Goal: Task Accomplishment & Management: Manage account settings

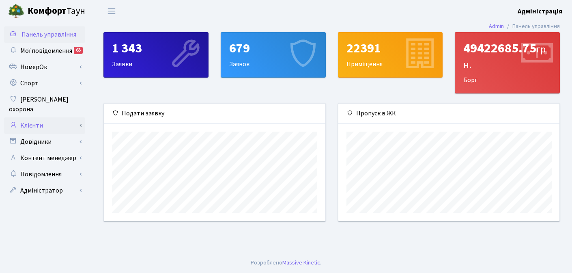
scroll to position [117, 221]
click at [41, 166] on link "Повідомлення" at bounding box center [44, 174] width 81 height 16
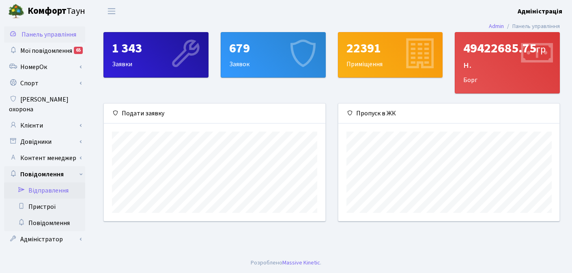
click at [47, 182] on link "Відправлення" at bounding box center [44, 190] width 81 height 16
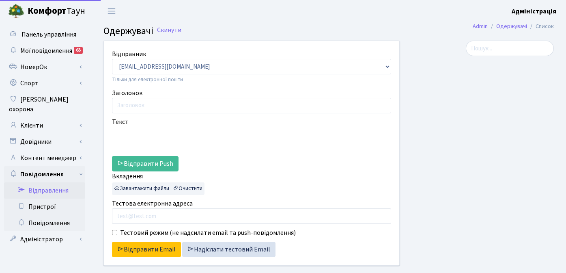
select select "25"
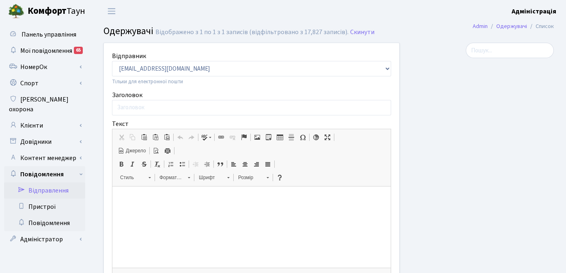
click at [434, 190] on div at bounding box center [483, 222] width 154 height 359
click at [245, 109] on input "Заголовок" at bounding box center [251, 107] width 279 height 15
click at [465, 168] on div at bounding box center [483, 222] width 154 height 359
click at [39, 117] on link "Клієнти" at bounding box center [44, 125] width 81 height 16
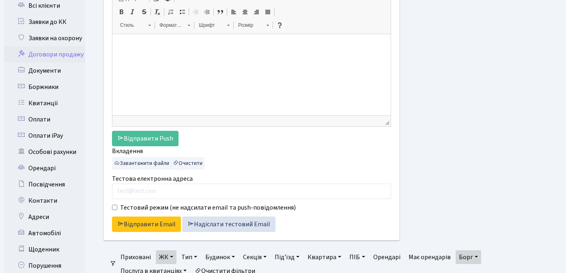
scroll to position [152, 0]
click at [50, 224] on link "Автомобілі" at bounding box center [44, 232] width 81 height 16
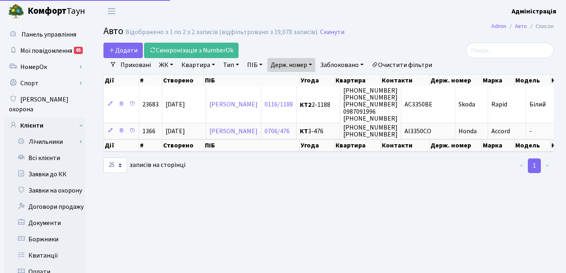
select select "25"
click at [399, 63] on link "Очистити фільтри" at bounding box center [401, 65] width 67 height 14
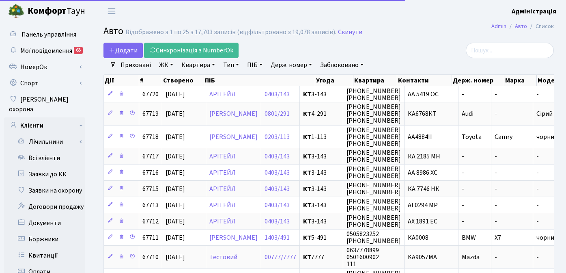
click at [294, 62] on link "Держ. номер" at bounding box center [291, 65] width 48 height 14
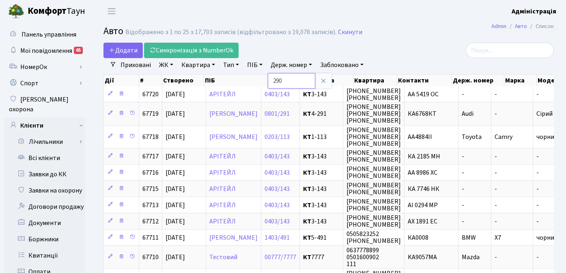
type input "290"
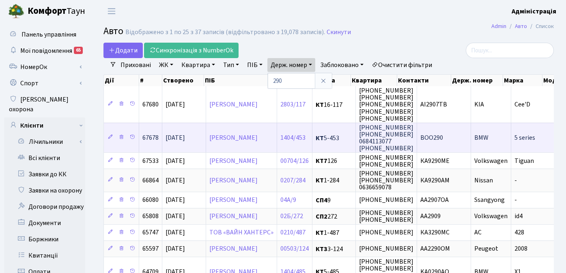
click at [443, 138] on span "BOO290" at bounding box center [431, 137] width 23 height 9
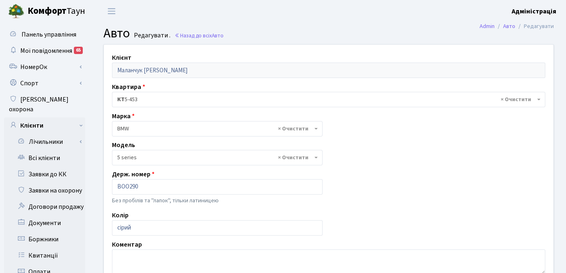
select select "4562"
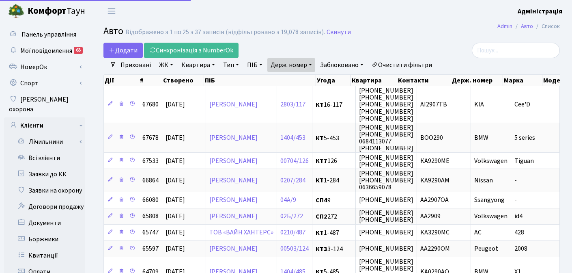
select select "25"
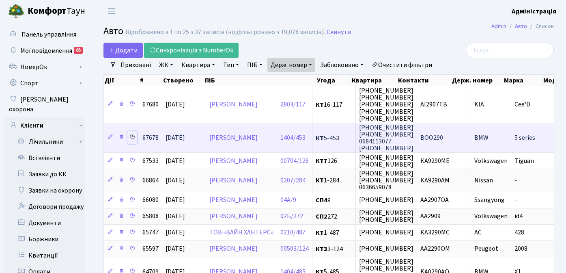
click at [130, 138] on icon at bounding box center [132, 137] width 6 height 6
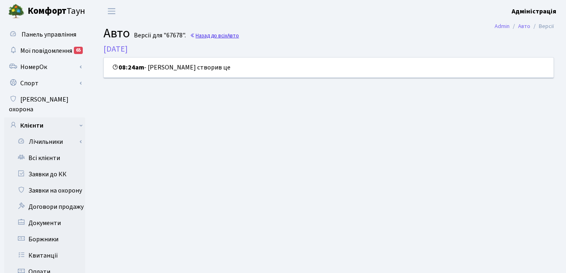
click at [219, 36] on link "Назад до всіх Авто" at bounding box center [214, 36] width 49 height 8
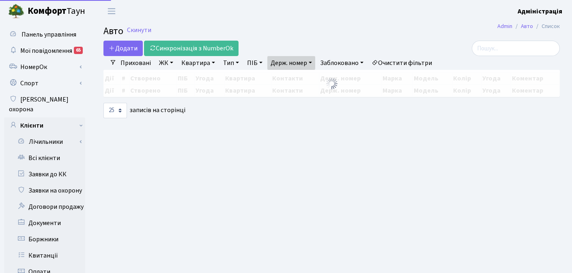
select select "25"
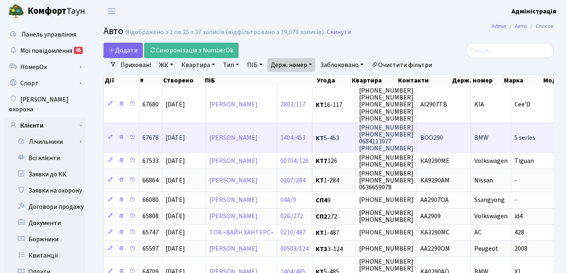
click at [471, 136] on td "BOO290" at bounding box center [444, 137] width 54 height 30
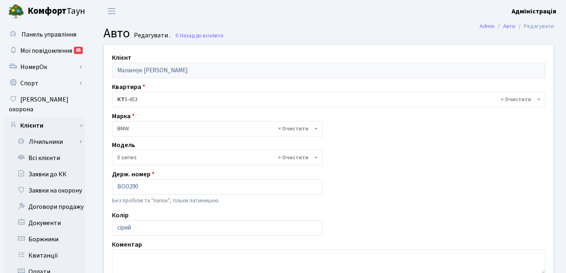
select select "4562"
click at [399, 167] on div "Клієнт Маланчук Божена Андріївна Квартира - <b>КТ</b>&nbsp;&nbsp;&nbsp;&nbsp;5-…" at bounding box center [328, 223] width 461 height 356
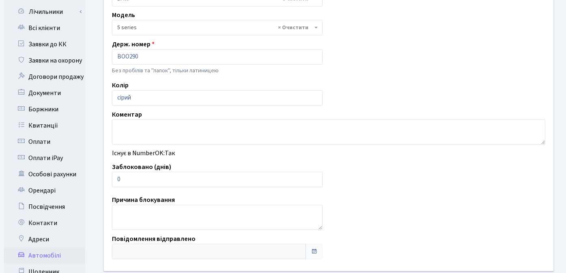
scroll to position [133, 0]
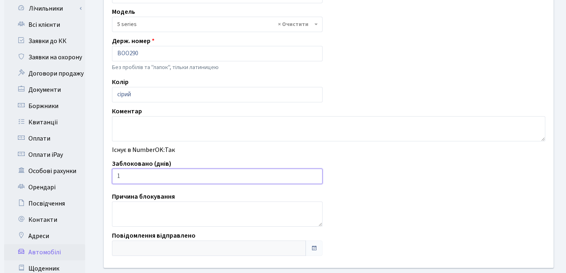
type input "1"
click at [312, 174] on input "1" at bounding box center [217, 175] width 210 height 15
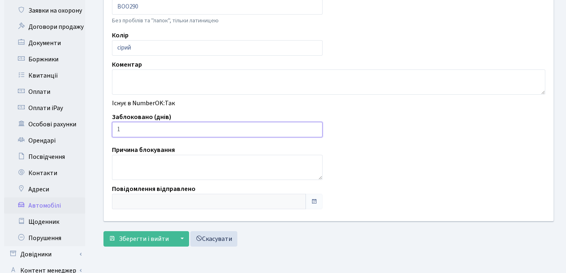
scroll to position [232, 0]
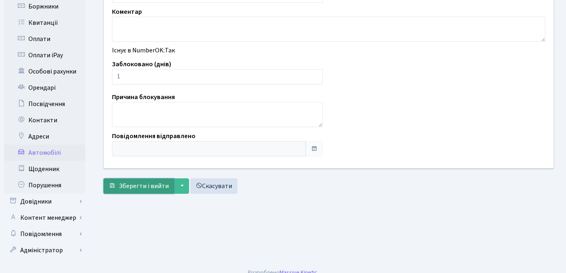
click at [146, 185] on span "Зберегти і вийти" at bounding box center [144, 185] width 50 height 9
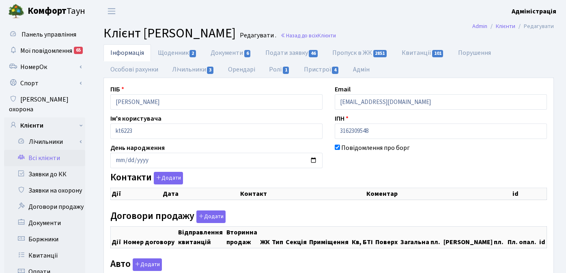
checkbox input "true"
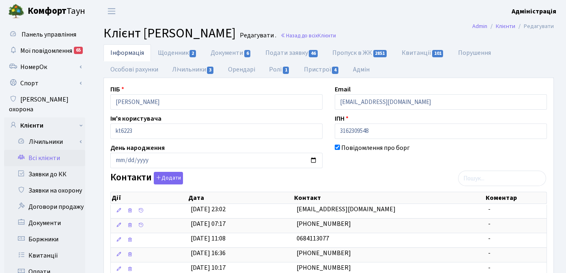
click at [369, 13] on header "Комфорт Таун Адміністрація Мій обліковий запис Вийти" at bounding box center [283, 11] width 566 height 22
click at [336, 34] on link "Назад до всіх Клієнти" at bounding box center [308, 36] width 56 height 8
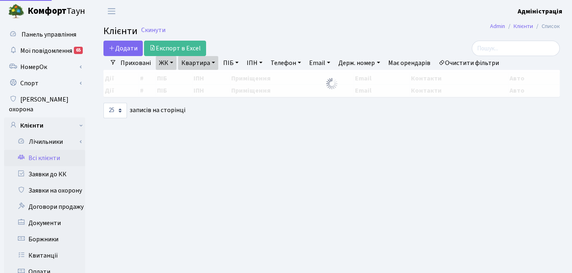
select select "25"
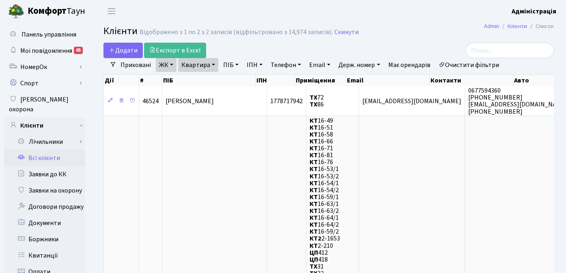
click at [406, 26] on h2 "Клієнти Відображено з 1 по 2 з 2 записів (відфільтровано з 14,974 записів). Ски…" at bounding box center [328, 33] width 450 height 14
click at [455, 43] on div at bounding box center [483, 50] width 142 height 15
click at [466, 64] on link "Очистити фільтри" at bounding box center [468, 65] width 67 height 14
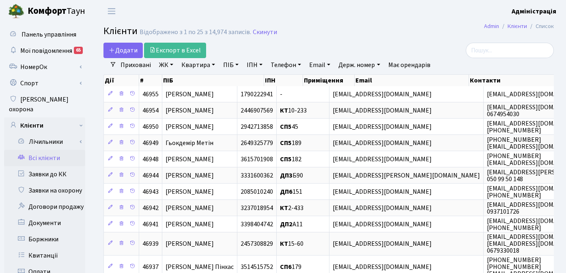
click at [166, 63] on link "ЖК" at bounding box center [166, 65] width 21 height 14
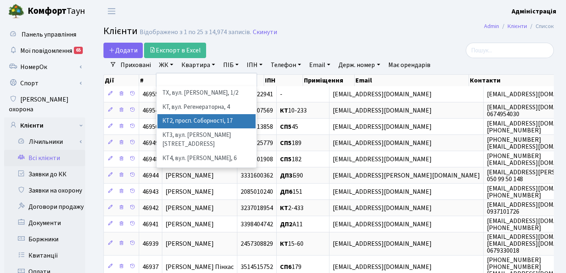
click at [182, 122] on li "КТ2, просп. Соборності, 17" at bounding box center [206, 121] width 98 height 14
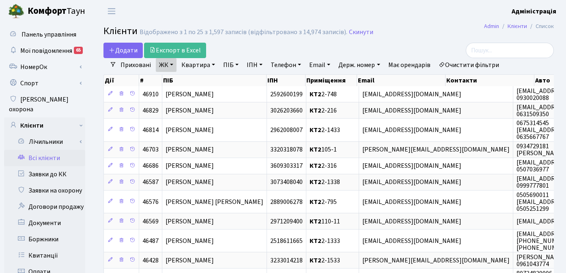
click at [198, 66] on link "Квартира" at bounding box center [198, 65] width 40 height 14
type input "2-1127"
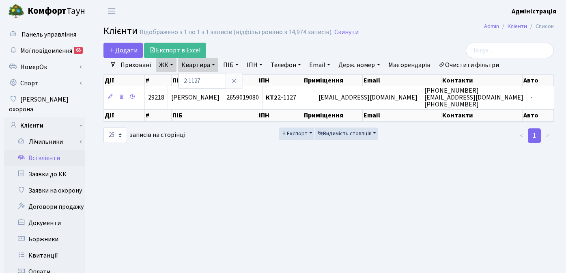
click at [243, 168] on main "Admin Клієнти Список Клієнти Відображено з 1 по 1 з 1 записів (відфільтровано з…" at bounding box center [328, 258] width 474 height 472
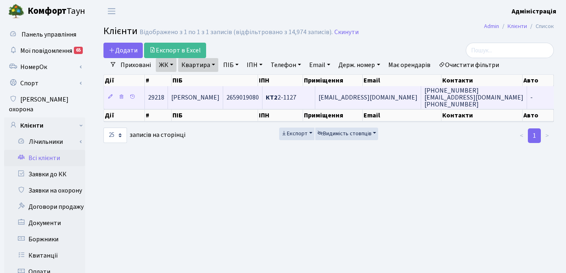
click at [380, 97] on span "iggyageev@gmail.com" at bounding box center [367, 97] width 99 height 9
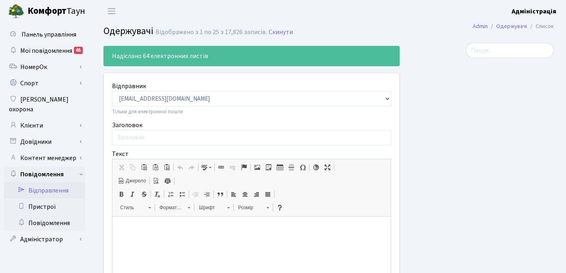
select select "25"
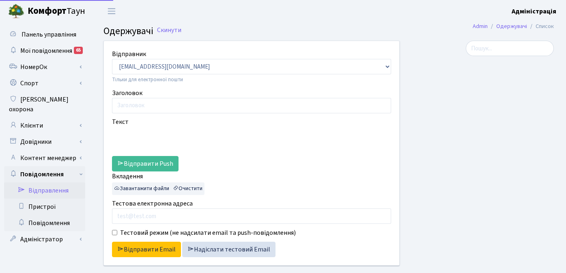
select select "25"
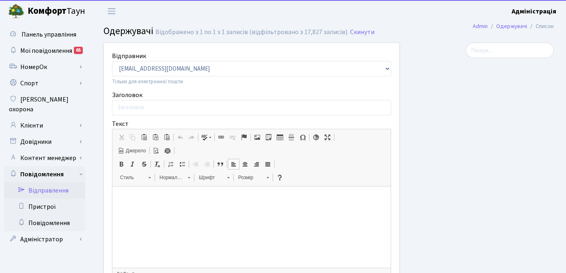
click at [143, 195] on p at bounding box center [251, 198] width 262 height 9
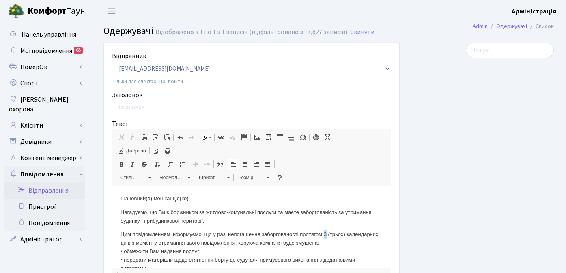
click at [328, 235] on p "Цим повідомленням інформуємо, що у разі непогашення заборгованості протягом 3 (…" at bounding box center [251, 251] width 262 height 42
drag, startPoint x: 332, startPoint y: 235, endPoint x: 345, endPoint y: 236, distance: 13.4
click at [345, 236] on p "Цим повідомленням інформуємо, що у разі непогашення заборгованості протягом 7 (…" at bounding box center [251, 251] width 262 height 42
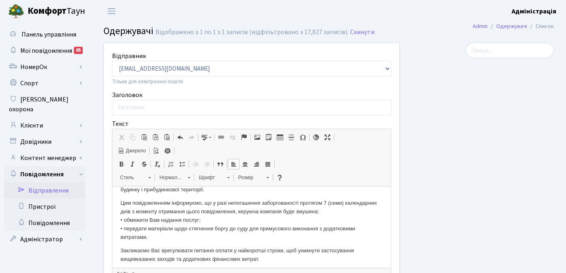
scroll to position [33, 0]
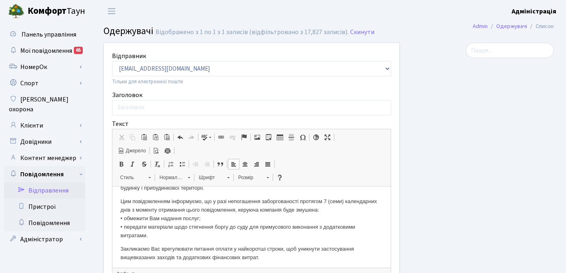
click at [264, 218] on p "Цим повідомленням інформуємо, що у разі непогашення заборгованості протягом 7 (…" at bounding box center [251, 218] width 262 height 42
click at [187, 223] on p "Цим повідомленням інформуємо, що у разі непогашення заборгованості протягом 7 (…" at bounding box center [251, 218] width 262 height 42
click at [296, 202] on p "Цим повідомленням інформуємо, що у разі непогашення заборгованості протягом 7 (…" at bounding box center [251, 218] width 262 height 42
click at [337, 204] on p "Цим повідомленням інформуємо, що у разі непогашення заборгованості протягом 7 (…" at bounding box center [251, 218] width 262 height 42
drag, startPoint x: 120, startPoint y: 200, endPoint x: 259, endPoint y: 238, distance: 143.7
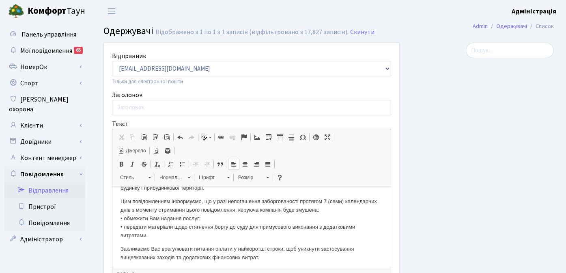
click at [259, 238] on p "Цим повідомленням інформуємо, що у разі непогашення заборгованості протягом 7 (…" at bounding box center [251, 218] width 262 height 42
click at [255, 240] on body "Шановний(а) мешканцю(ко)! Нагадуємо, що Ви є боржником за житлово-комунальні по…" at bounding box center [251, 229] width 262 height 136
click at [149, 209] on p "Цим повідомленням інформуємо, що у разі непогашення заборгованості протягом 7 (…" at bounding box center [251, 218] width 262 height 42
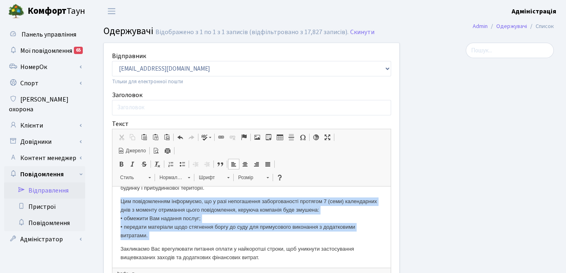
drag, startPoint x: 120, startPoint y: 200, endPoint x: 178, endPoint y: 243, distance: 72.5
click at [178, 243] on html "Шановний(а) мешканцю(ко)! Нагадуємо, що Ви є боржником за житлово-комунальні по…" at bounding box center [251, 229] width 278 height 152
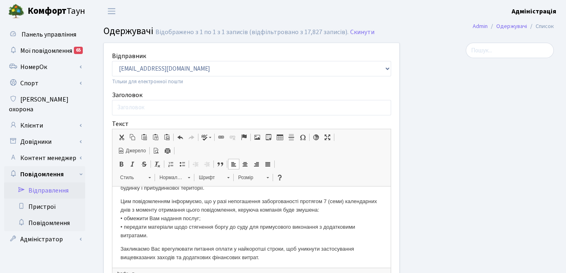
click at [207, 245] on p "Закликаємо Вас врегулювати питання оплати у найкоротші строки, щоб уникнути зас…" at bounding box center [251, 253] width 262 height 17
drag, startPoint x: 120, startPoint y: 202, endPoint x: 178, endPoint y: 234, distance: 66.3
click at [178, 234] on p "Цим повідомленням інформуємо, що у разі непогашення заборгованості протягом 7 (…" at bounding box center [251, 218] width 262 height 42
click at [191, 218] on p "Цим повідомленням інформуємо, що у разі непогашення заборгованості протягом 7 (…" at bounding box center [251, 218] width 262 height 42
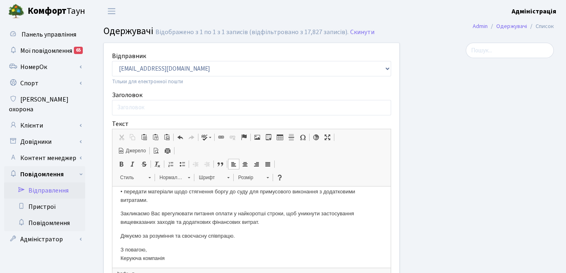
scroll to position [71, 0]
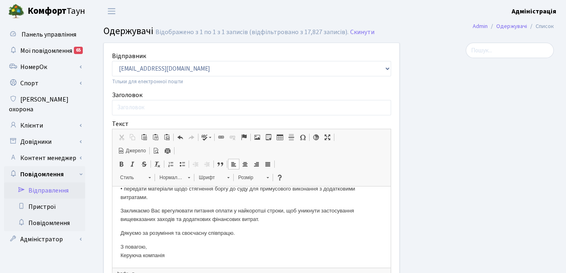
click at [174, 255] on p "З повагою, Керуюча компанія" at bounding box center [251, 251] width 262 height 17
click at [241, 253] on p "З повагою, Керуюча компанія ЖК "Tetris Hall"" at bounding box center [251, 251] width 262 height 17
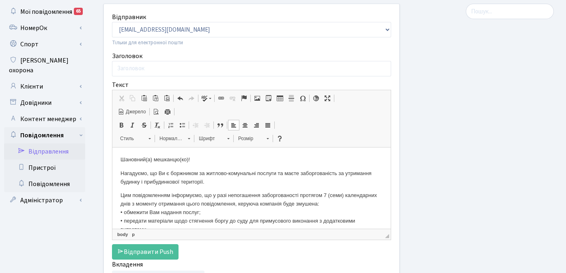
scroll to position [39, 0]
click at [130, 66] on input "Заголовок" at bounding box center [251, 68] width 279 height 15
type input "I"
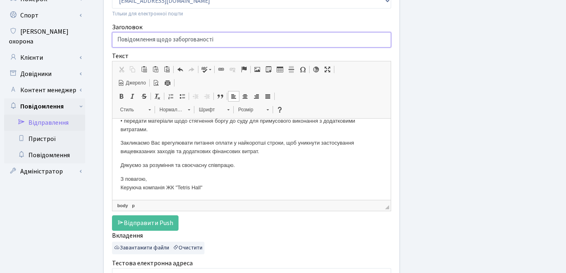
scroll to position [75, 0]
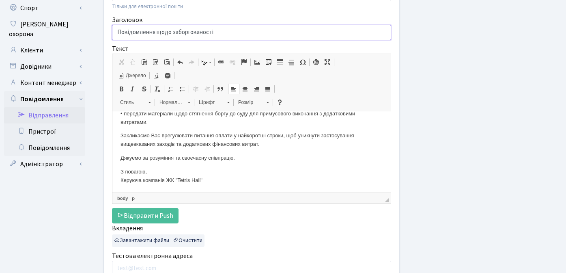
type input "Повідомлення щодо заборгованості"
click at [453, 99] on div at bounding box center [483, 147] width 154 height 359
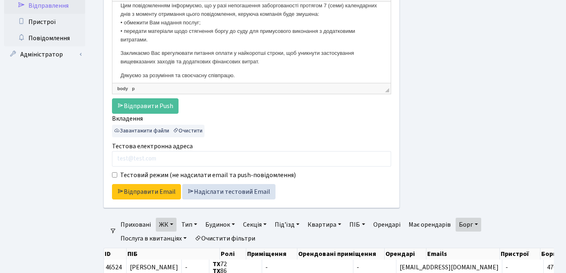
scroll to position [185, 0]
click at [241, 238] on link "Очистити фільтри" at bounding box center [224, 238] width 67 height 14
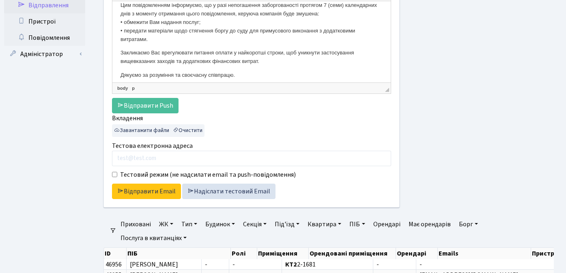
click at [165, 222] on link "ЖК" at bounding box center [166, 224] width 21 height 14
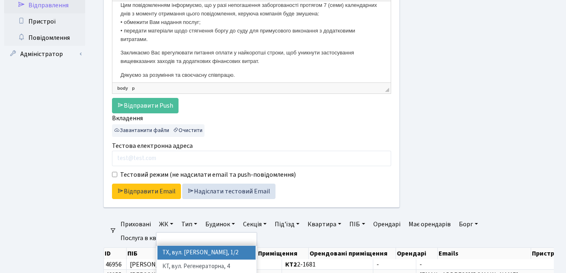
click at [193, 250] on li "ТХ, вул. [PERSON_NAME], 1/2" at bounding box center [206, 252] width 98 height 14
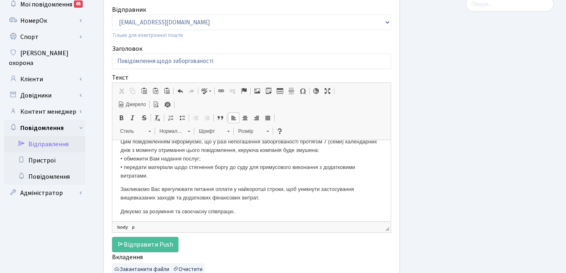
scroll to position [71, 0]
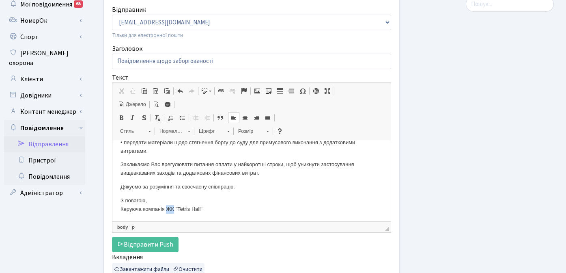
drag, startPoint x: 168, startPoint y: 209, endPoint x: 176, endPoint y: 209, distance: 7.7
click at [176, 209] on p "З повагою, Керуюча компанія ЖК "Tetris Hall"" at bounding box center [251, 204] width 262 height 17
drag, startPoint x: 221, startPoint y: 208, endPoint x: 168, endPoint y: 209, distance: 53.1
click at [168, 209] on p "З повагою, Керуюча компанія ЖК "Tetris Hall"" at bounding box center [251, 204] width 262 height 17
drag, startPoint x: 174, startPoint y: 208, endPoint x: 120, endPoint y: 210, distance: 53.1
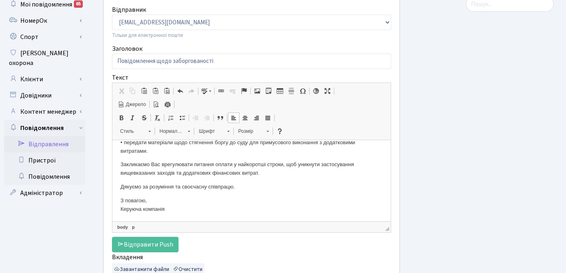
click at [120, 210] on p "З повагою, Керуюча компанія" at bounding box center [251, 204] width 262 height 17
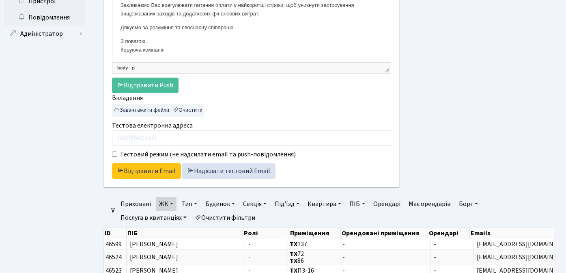
scroll to position [222, 0]
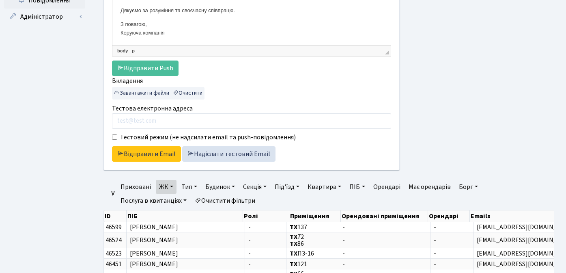
click at [469, 185] on link "Борг" at bounding box center [468, 187] width 26 height 14
type input "1"
type input "100"
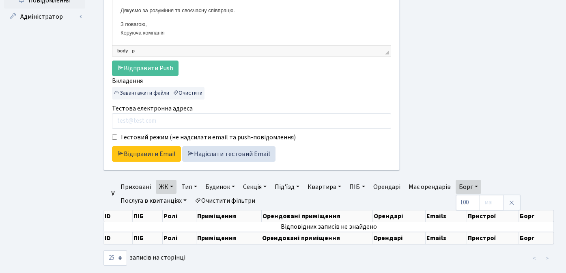
click at [494, 150] on div at bounding box center [483, -1] width 154 height 359
click at [469, 189] on link "Борг" at bounding box center [468, 187] width 26 height 14
click at [485, 201] on input "number" at bounding box center [491, 202] width 24 height 15
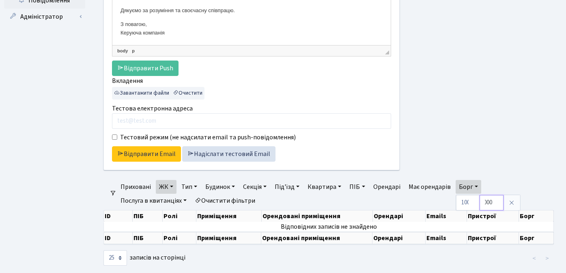
type input "450000"
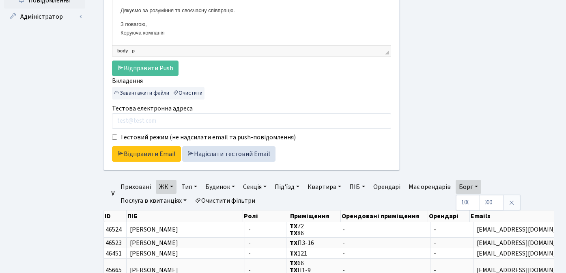
click at [511, 154] on div at bounding box center [483, -1] width 154 height 359
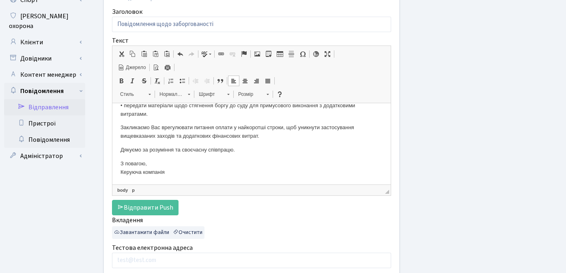
scroll to position [261, 0]
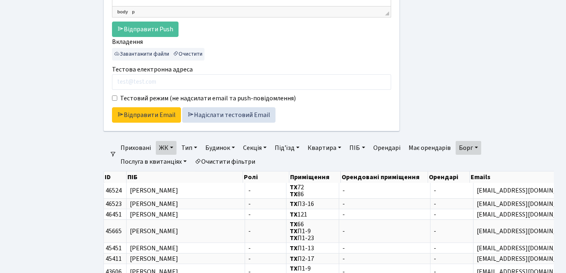
click at [478, 149] on link "Борг" at bounding box center [468, 148] width 26 height 14
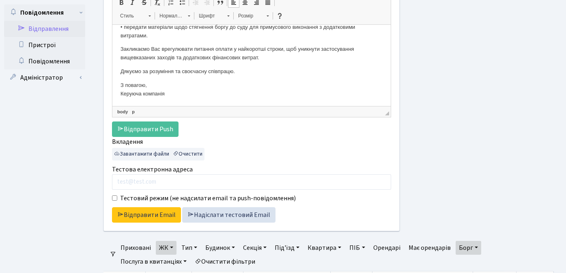
scroll to position [161, 0]
click at [473, 249] on link "Борг" at bounding box center [468, 248] width 26 height 14
type input "1"
click at [535, 220] on div at bounding box center [483, 61] width 154 height 359
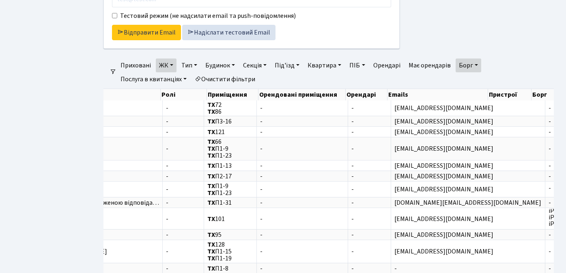
click at [479, 64] on link "Борг" at bounding box center [468, 65] width 26 height 14
type input "200"
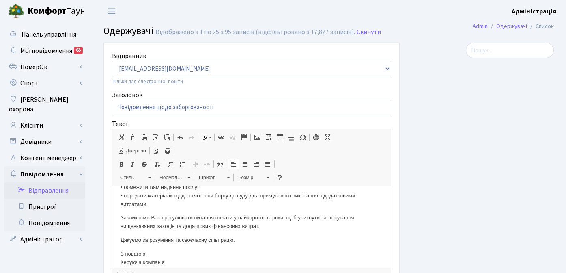
scroll to position [71, 0]
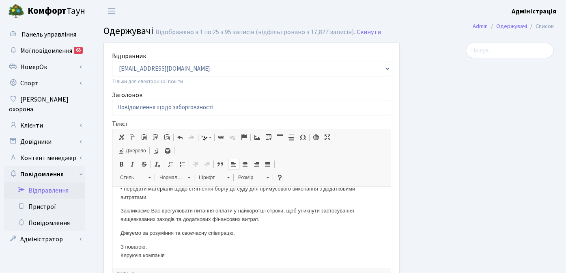
click at [248, 231] on p "Дякуємо за розуміння та своєчасну співпрацю." at bounding box center [251, 233] width 262 height 9
click at [177, 255] on p "З повагою, Керуюча компанія" at bounding box center [251, 251] width 262 height 17
drag, startPoint x: 174, startPoint y: 255, endPoint x: 119, endPoint y: 256, distance: 54.3
click at [119, 256] on html "Шановний(а) мешканцю(ко)! Нагадуємо, що Ви є боржником за житлово-комунальні по…" at bounding box center [251, 191] width 278 height 152
click at [121, 255] on p "З повагою, ТОВ "Комфорт-Таун "ТХ"" at bounding box center [251, 251] width 262 height 17
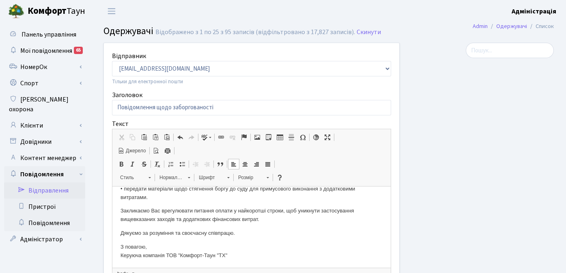
click at [262, 252] on p "З повагою, Керуюча компанія ТОВ "Комфорт-Таун "ТХ"" at bounding box center [251, 251] width 262 height 17
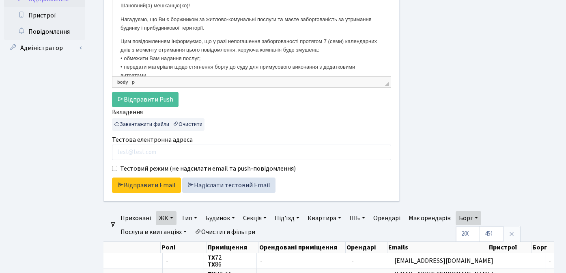
scroll to position [208, 0]
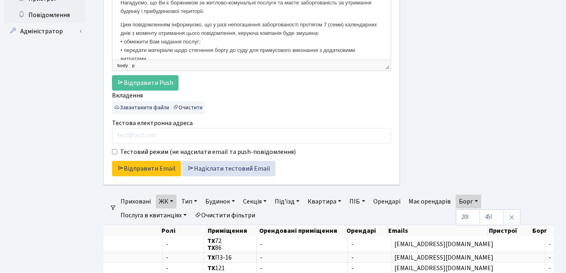
click at [478, 114] on div at bounding box center [483, 14] width 154 height 359
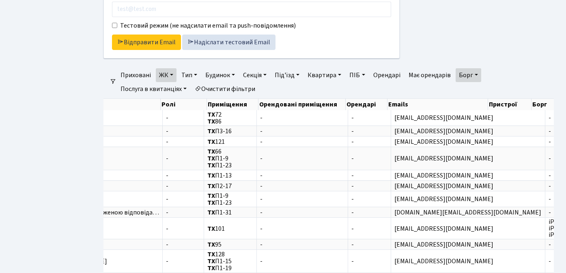
scroll to position [228, 0]
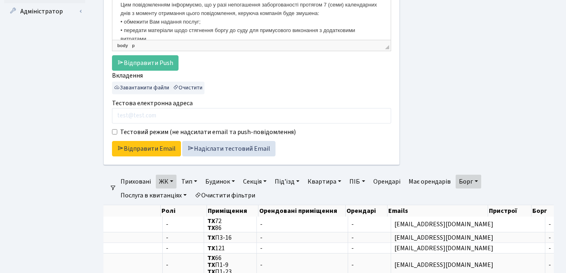
click at [478, 180] on link "Борг" at bounding box center [468, 181] width 26 height 14
click at [491, 196] on input "450000" at bounding box center [491, 196] width 24 height 15
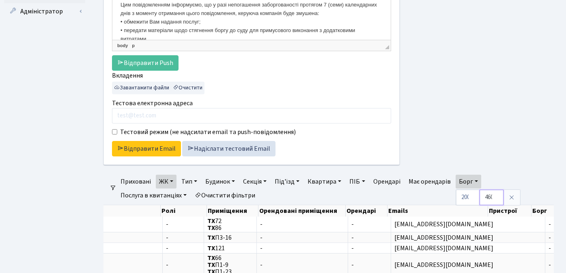
type input "460000"
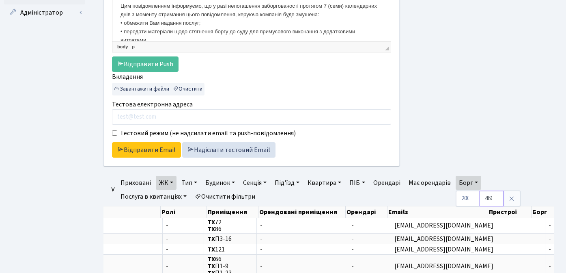
scroll to position [227, 0]
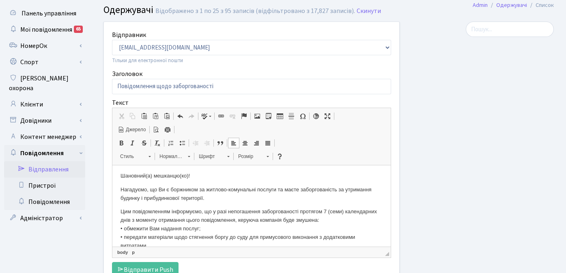
scroll to position [0, 0]
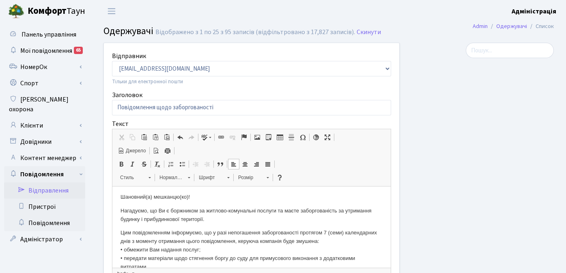
click at [461, 169] on div at bounding box center [483, 222] width 154 height 359
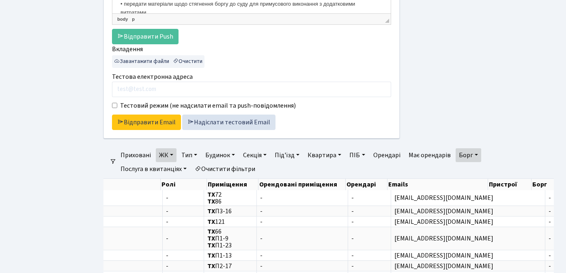
scroll to position [276, 0]
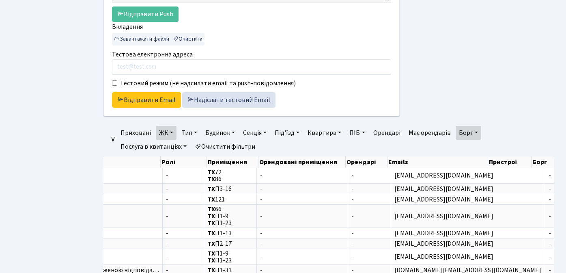
click at [114, 83] on input "Тестовий режим (не надсилати email та push-повідомлення)" at bounding box center [114, 82] width 5 height 5
checkbox input "true"
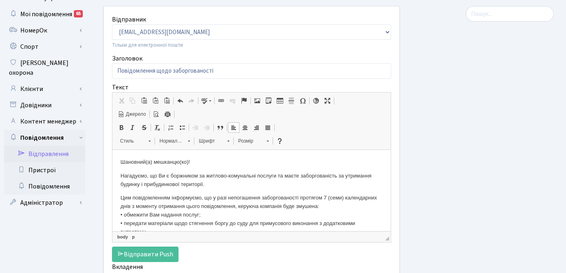
scroll to position [0, 0]
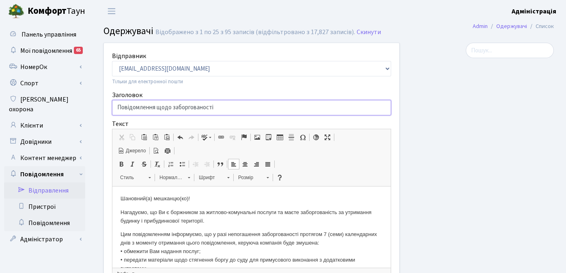
drag, startPoint x: 228, startPoint y: 107, endPoint x: 101, endPoint y: 101, distance: 126.3
click at [101, 101] on div "Відправник office@comfort-town.com.ua office@svitlopark.com.ua billing@comfort-…" at bounding box center [251, 222] width 308 height 359
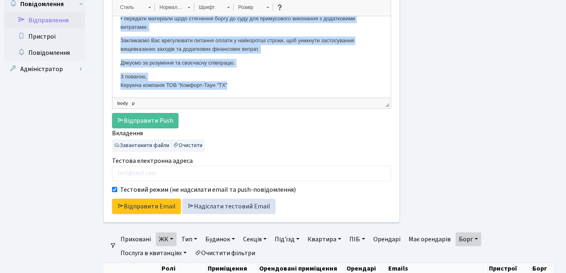
scroll to position [200, 0]
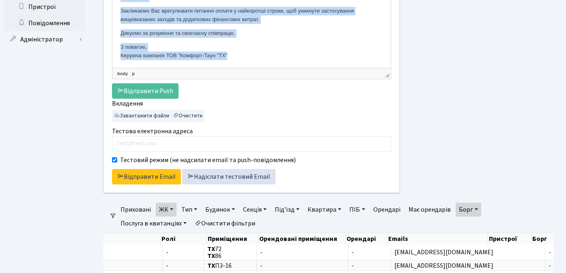
drag, startPoint x: 121, startPoint y: 0, endPoint x: 239, endPoint y: 54, distance: 129.6
copy body "Шановний(а) мешканцю(ко)! Нагадуємо, що Ви є боржником за житлово-комунальні по…"
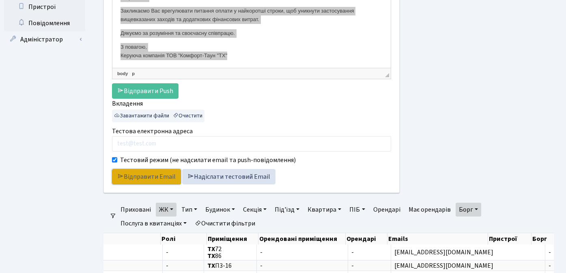
click at [153, 177] on link "Відправити Email" at bounding box center [146, 176] width 69 height 15
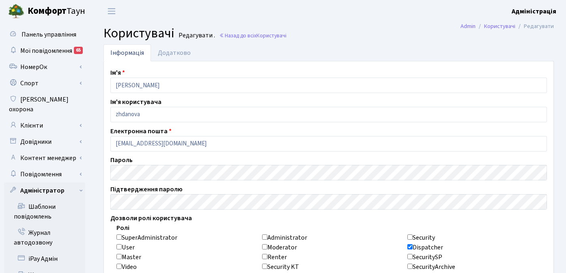
scroll to position [524, 0]
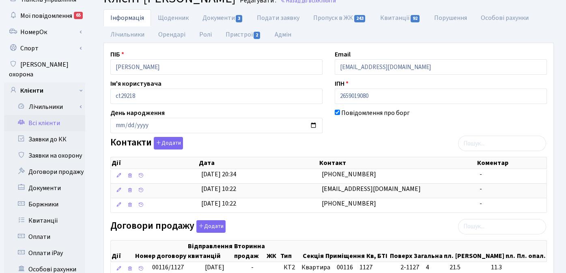
scroll to position [28, 0]
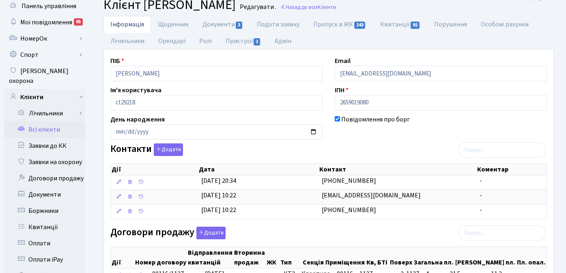
click at [422, 135] on div "Повідомлення про борг" at bounding box center [440, 126] width 224 height 25
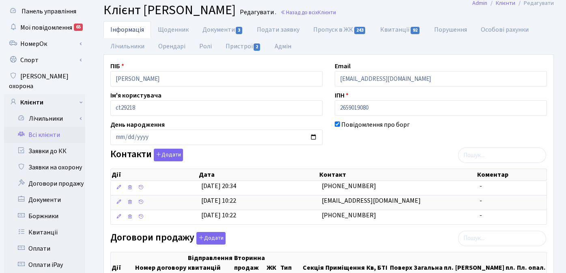
scroll to position [0, 0]
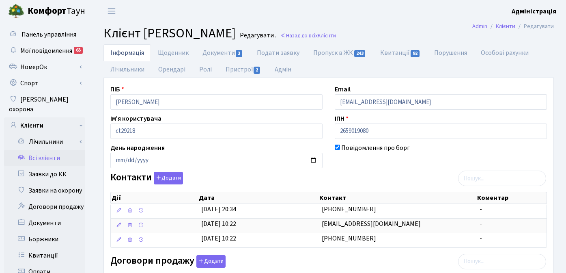
click at [53, 152] on link "Всі клієнти" at bounding box center [44, 158] width 81 height 16
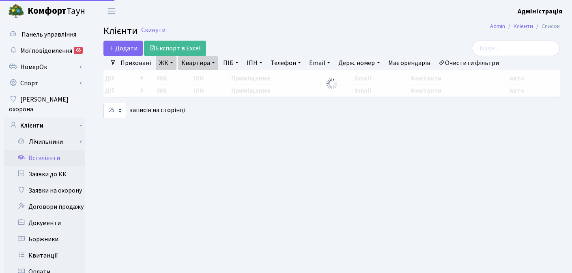
select select "25"
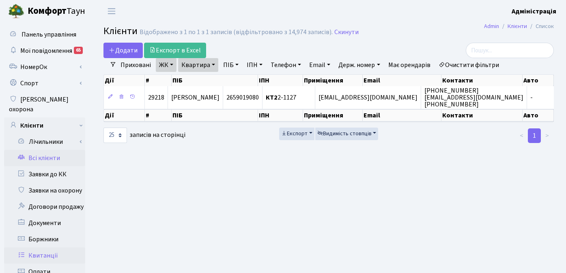
click at [53, 247] on link "Квитанції" at bounding box center [44, 255] width 81 height 16
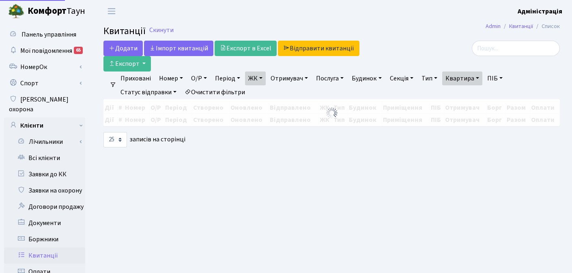
select select "25"
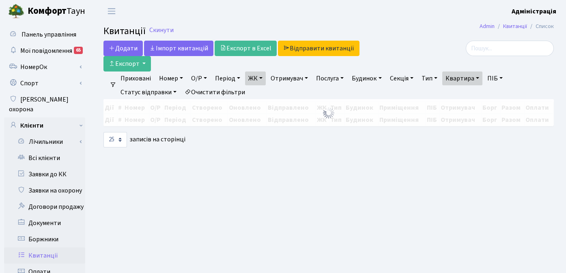
click at [219, 91] on link "Очистити фільтри" at bounding box center [214, 92] width 67 height 14
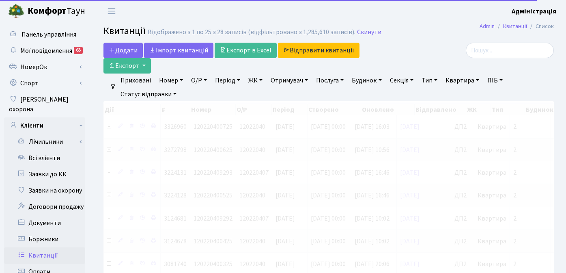
click at [260, 79] on link "ЖК" at bounding box center [255, 80] width 21 height 14
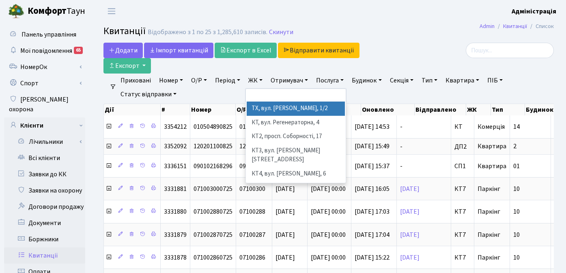
click at [262, 105] on li "ТХ, вул. Ділова, 1/2" at bounding box center [296, 108] width 98 height 14
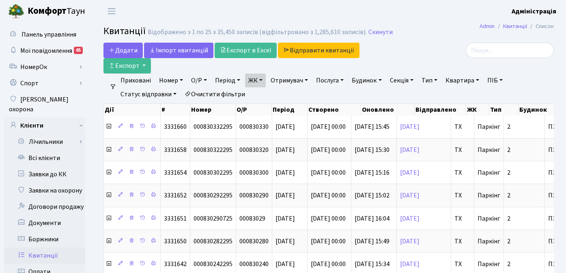
click at [439, 79] on link "Тип" at bounding box center [429, 80] width 22 height 14
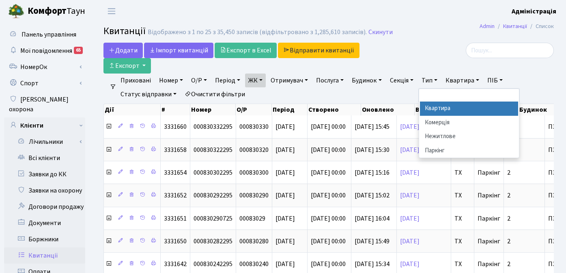
click at [439, 108] on li "Квартира" at bounding box center [469, 108] width 98 height 14
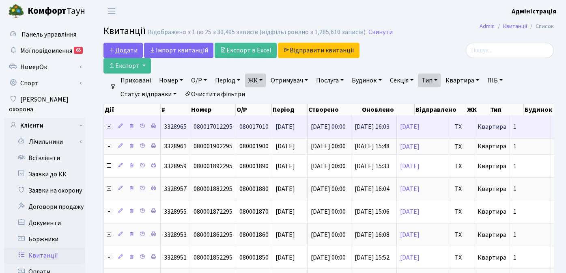
click at [107, 126] on icon at bounding box center [108, 126] width 6 height 6
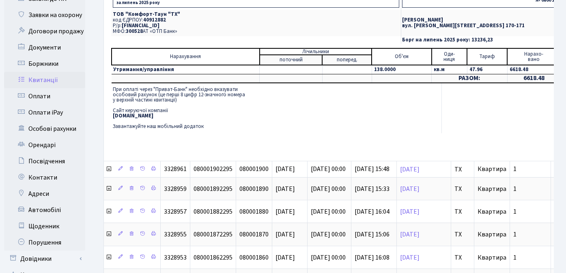
scroll to position [176, 0]
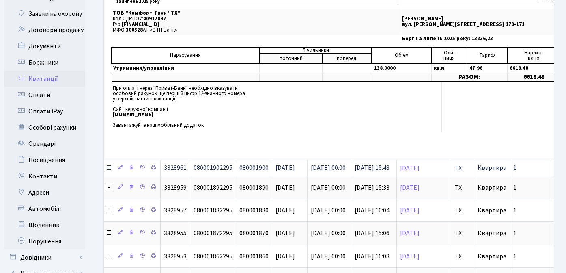
click at [108, 167] on icon at bounding box center [108, 167] width 6 height 6
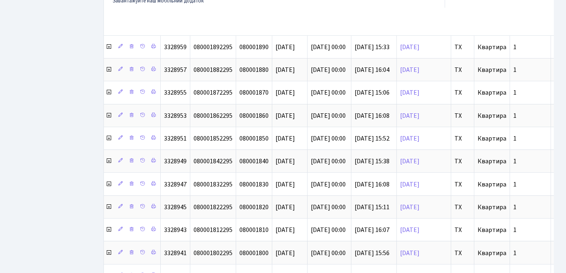
scroll to position [524, 0]
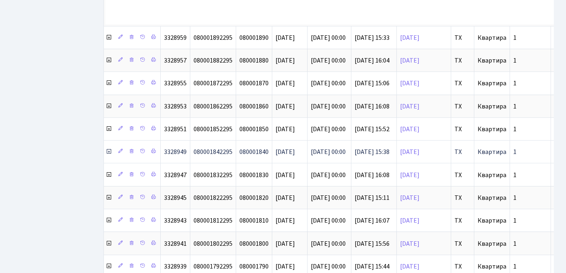
click at [108, 151] on icon at bounding box center [108, 151] width 6 height 6
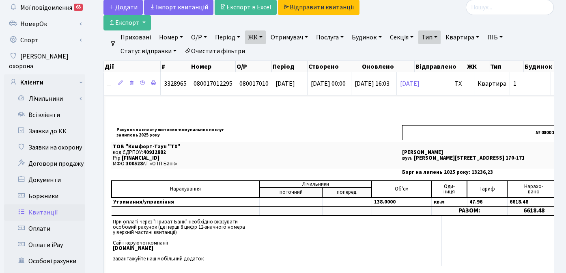
scroll to position [14, 0]
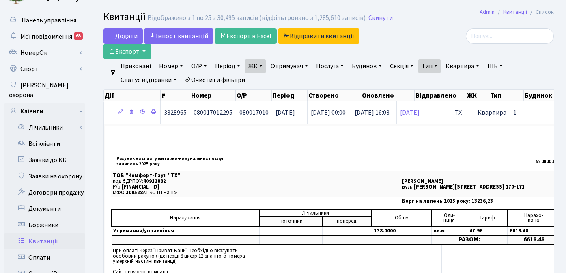
click at [109, 112] on icon at bounding box center [108, 112] width 6 height 6
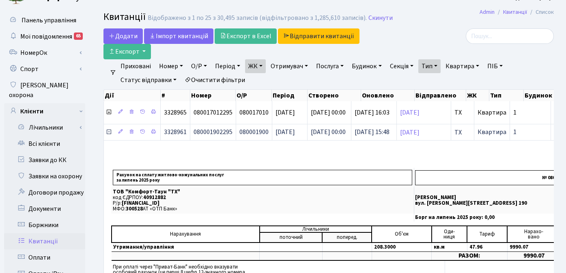
click at [109, 132] on icon at bounding box center [108, 132] width 6 height 6
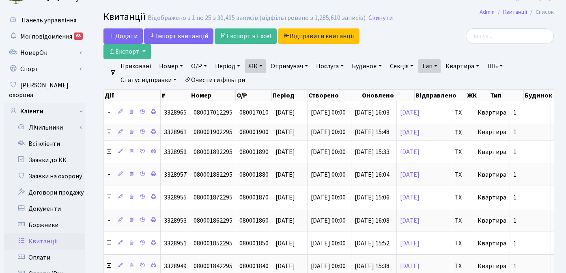
click at [458, 65] on link "Квартира" at bounding box center [462, 66] width 40 height 14
type input "67"
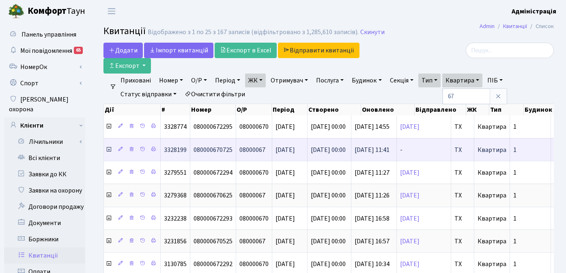
click at [109, 149] on icon at bounding box center [108, 149] width 6 height 6
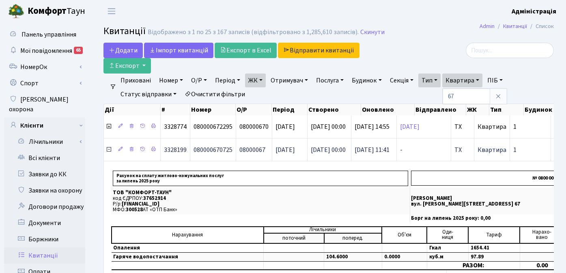
click at [109, 148] on icon at bounding box center [108, 149] width 6 height 6
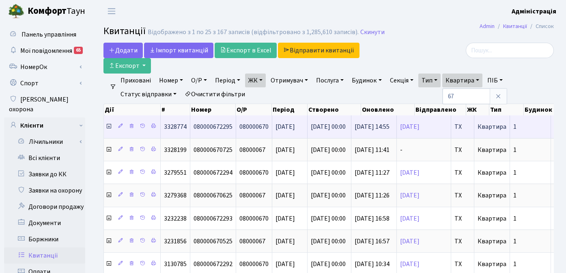
click at [108, 126] on icon at bounding box center [108, 126] width 6 height 6
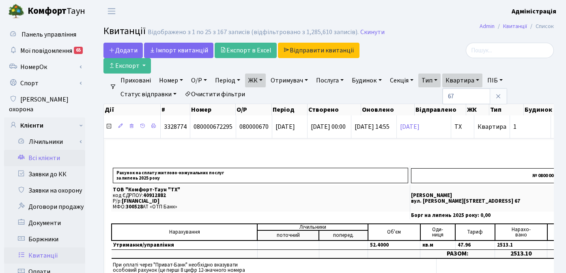
click at [47, 150] on link "Всі клієнти" at bounding box center [44, 158] width 81 height 16
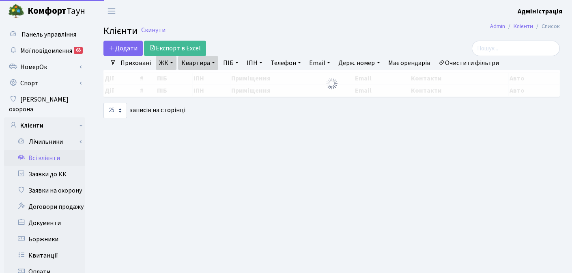
select select "25"
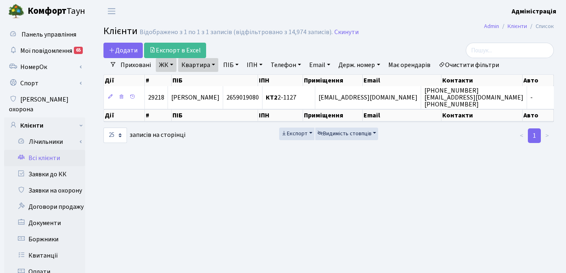
click at [467, 63] on link "Очистити фільтри" at bounding box center [468, 65] width 67 height 14
select select
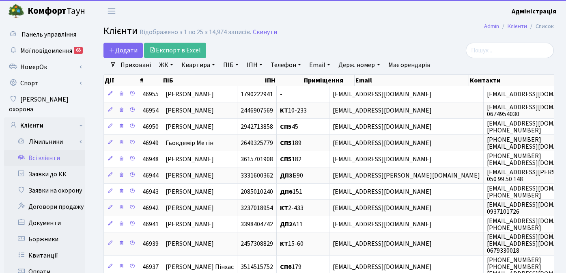
click at [162, 62] on link "ЖК" at bounding box center [166, 65] width 21 height 14
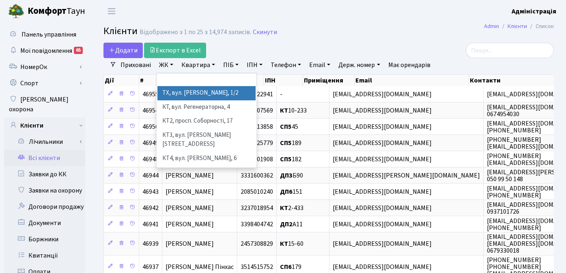
click at [172, 93] on li "ТХ, вул. Ділова, 1/2" at bounding box center [206, 93] width 98 height 14
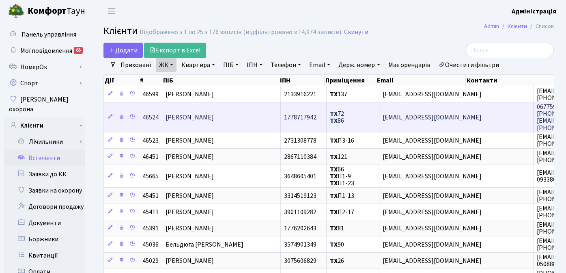
click at [411, 118] on span "an7744103_@gmail.com" at bounding box center [431, 117] width 99 height 9
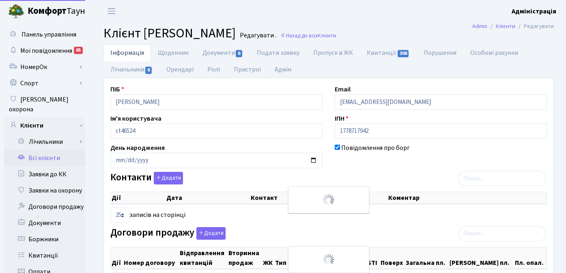
select select "25"
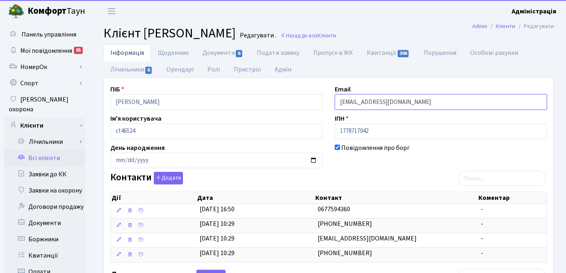
click at [371, 102] on input "[EMAIL_ADDRESS][DOMAIN_NAME]" at bounding box center [441, 101] width 212 height 15
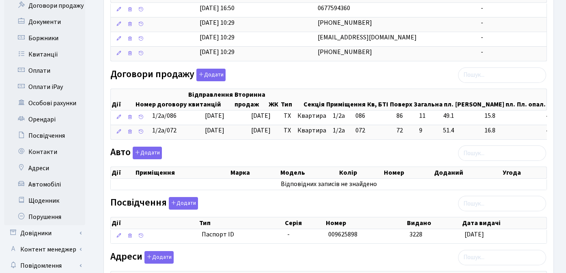
scroll to position [282, 0]
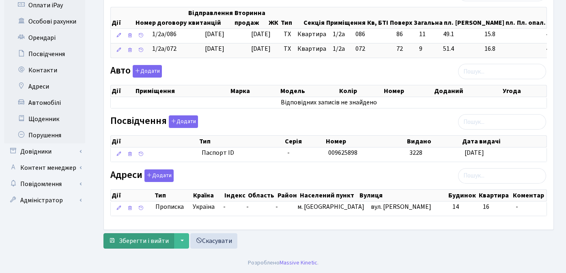
type input "an7744103@gmail.com"
click at [136, 243] on span "Зберегти і вийти" at bounding box center [144, 240] width 50 height 9
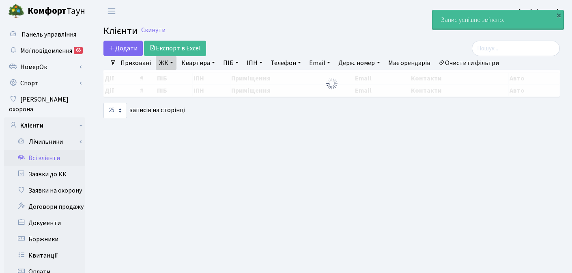
select select "25"
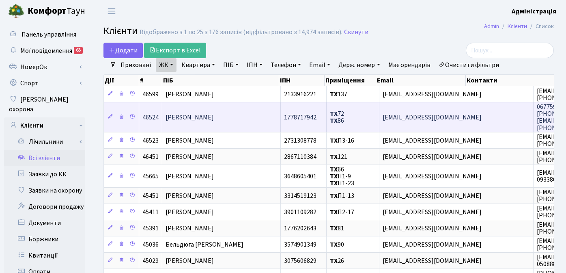
click at [441, 120] on span "[EMAIL_ADDRESS][DOMAIN_NAME]" at bounding box center [431, 117] width 99 height 9
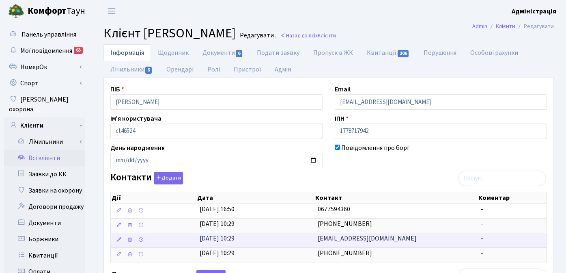
click at [350, 239] on span "[EMAIL_ADDRESS][DOMAIN_NAME]" at bounding box center [367, 238] width 99 height 9
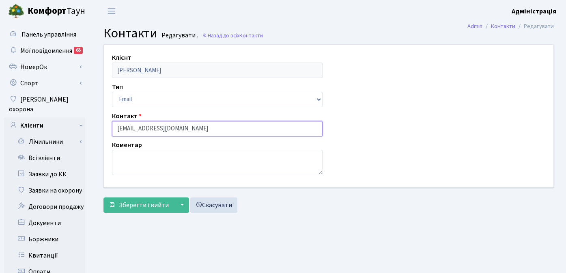
click at [147, 130] on input "[EMAIL_ADDRESS][DOMAIN_NAME]" at bounding box center [217, 128] width 210 height 15
type input "[EMAIL_ADDRESS][DOMAIN_NAME]"
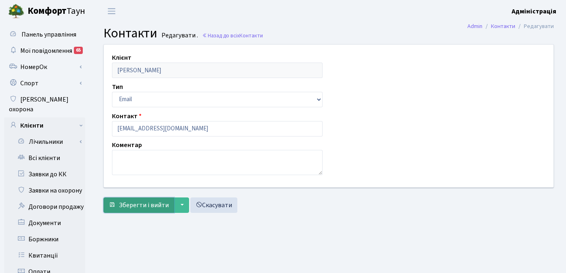
click at [146, 205] on span "Зберегти і вийти" at bounding box center [144, 204] width 50 height 9
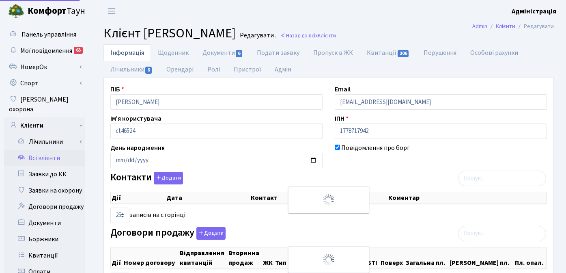
select select "25"
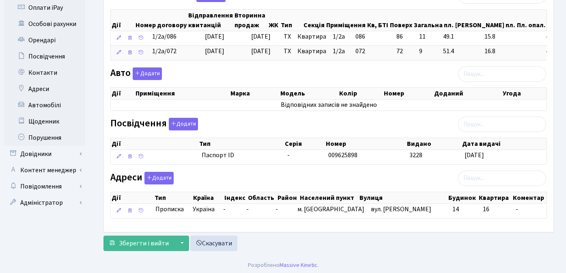
scroll to position [282, 0]
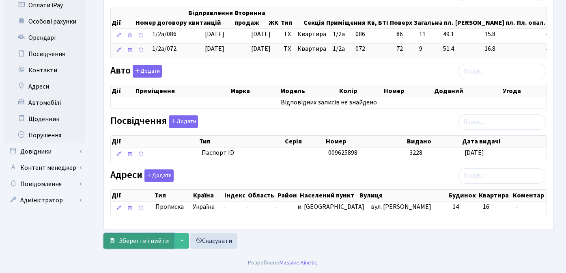
click at [144, 239] on span "Зберегти і вийти" at bounding box center [144, 240] width 50 height 9
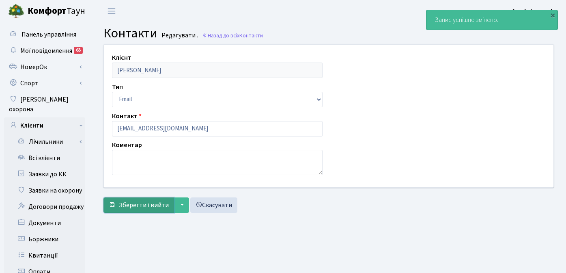
click at [137, 204] on span "Зберегти і вийти" at bounding box center [144, 204] width 50 height 9
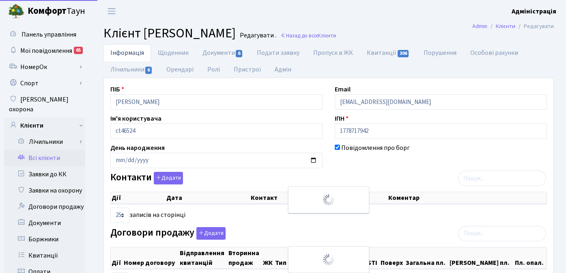
select select "25"
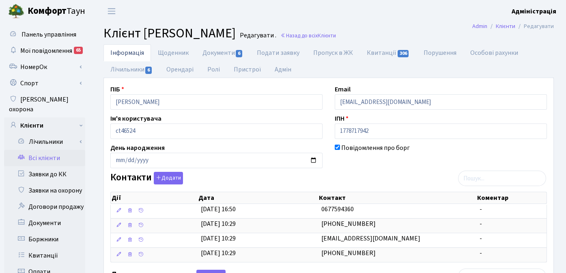
click at [39, 150] on link "Всі клієнти" at bounding box center [44, 158] width 81 height 16
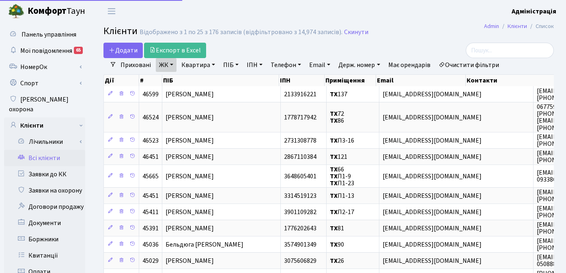
select select "25"
click at [511, 48] on input "search" at bounding box center [510, 50] width 88 height 15
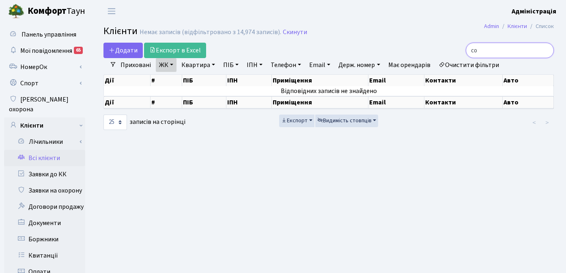
type input "с"
type input "кицюк"
click at [546, 51] on input "кицюк" at bounding box center [510, 50] width 88 height 15
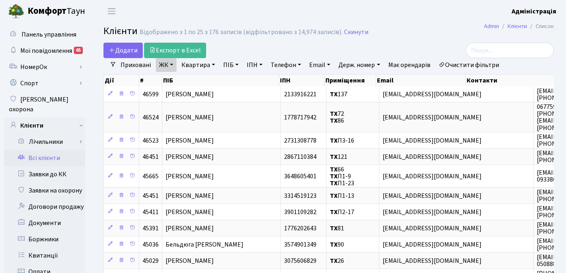
click at [226, 66] on link "ПІБ" at bounding box center [231, 65] width 22 height 14
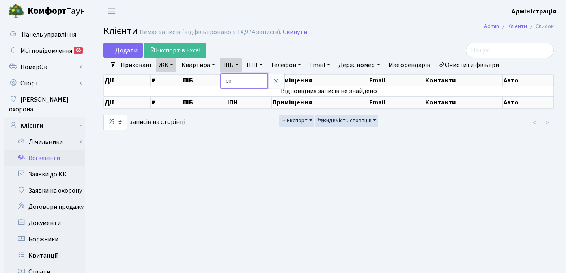
type input "с"
click at [276, 79] on icon at bounding box center [276, 80] width 6 height 6
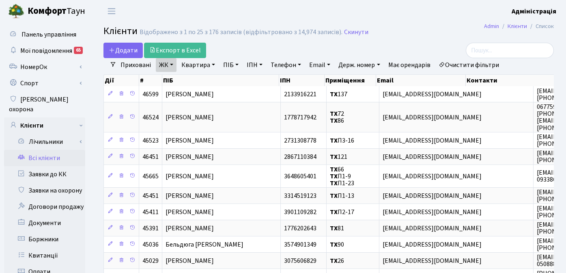
click at [198, 65] on link "Квартира" at bounding box center [198, 65] width 40 height 14
type input "95"
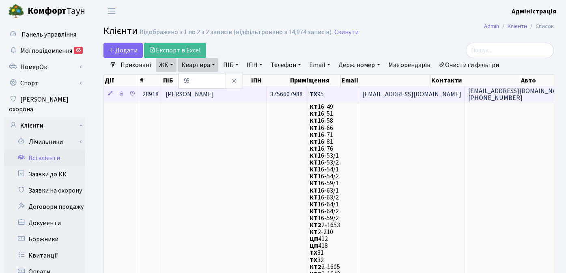
click at [315, 93] on td "ТХ 95" at bounding box center [332, 94] width 53 height 16
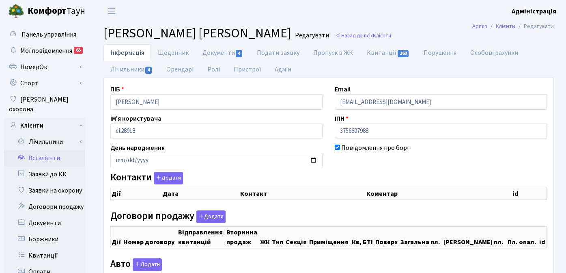
checkbox input "true"
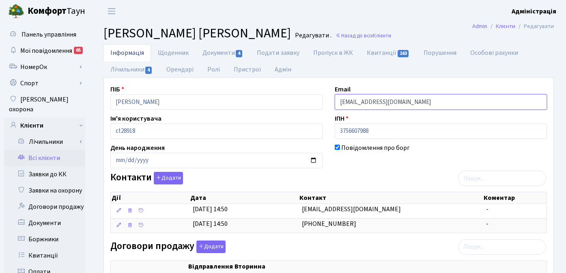
click at [419, 106] on input "[EMAIL_ADDRESS][DOMAIN_NAME]" at bounding box center [441, 101] width 212 height 15
drag, startPoint x: 428, startPoint y: 105, endPoint x: 392, endPoint y: 104, distance: 36.5
click at [392, 104] on input "[EMAIL_ADDRESS][DOMAIN_NAME]" at bounding box center [441, 101] width 212 height 15
paste input "comfort-town.com.ua"
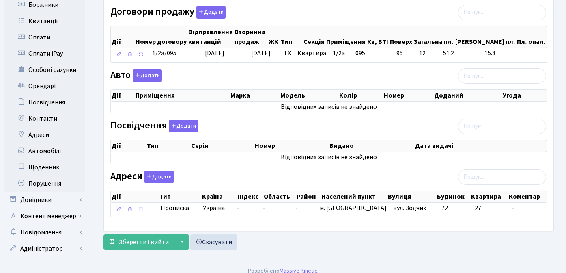
scroll to position [235, 0]
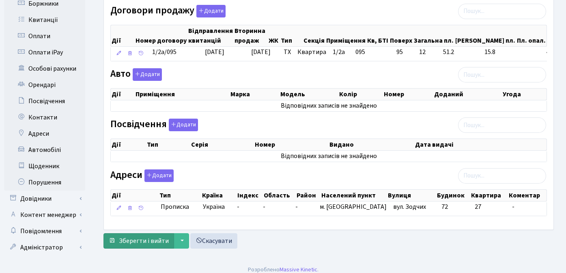
type input "Nastuauchenko07@comfort-town.com.ua"
click at [140, 240] on span "Зберегти і вийти" at bounding box center [144, 240] width 50 height 9
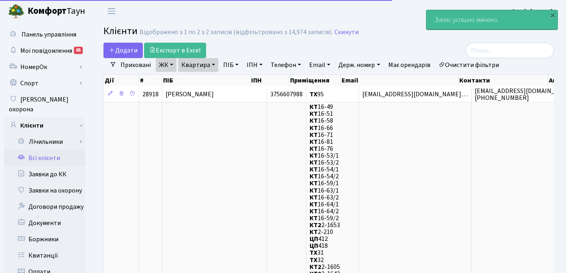
select select "25"
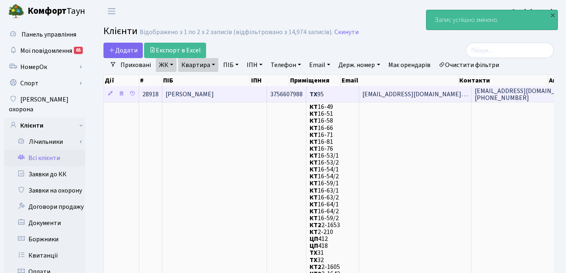
click at [362, 94] on span "[EMAIL_ADDRESS][DOMAIN_NAME]…" at bounding box center [414, 94] width 105 height 9
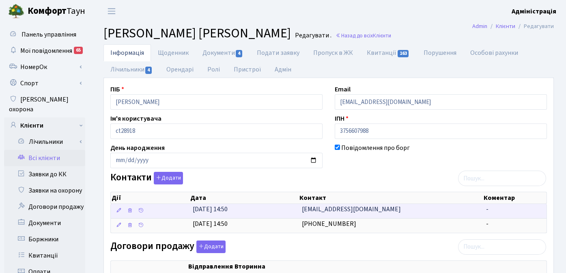
drag, startPoint x: 390, startPoint y: 210, endPoint x: 300, endPoint y: 210, distance: 90.0
click at [300, 210] on td "Nastuauchenko07@gmail.com" at bounding box center [390, 211] width 184 height 14
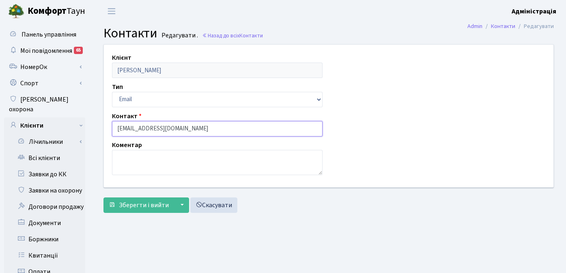
drag, startPoint x: 175, startPoint y: 128, endPoint x: 109, endPoint y: 129, distance: 66.5
click at [109, 129] on div "Контакт [EMAIL_ADDRESS][DOMAIN_NAME]" at bounding box center [217, 123] width 223 height 25
click at [252, 35] on span "Контакти" at bounding box center [251, 36] width 24 height 8
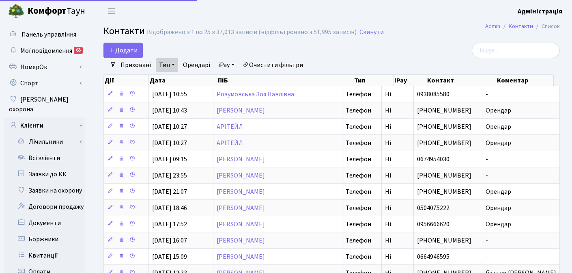
select select "25"
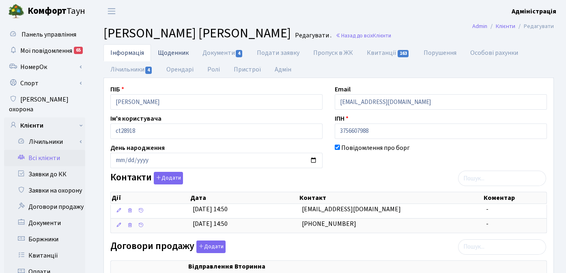
click at [167, 52] on link "Щоденник" at bounding box center [173, 52] width 45 height 17
select select "25"
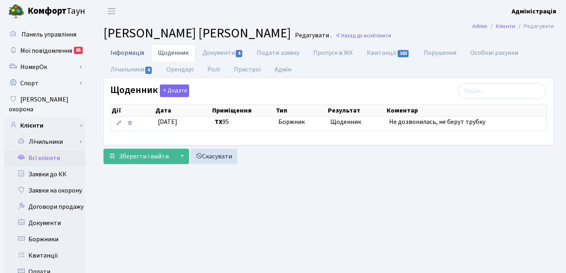
click at [136, 54] on link "Інформація" at bounding box center [126, 52] width 47 height 17
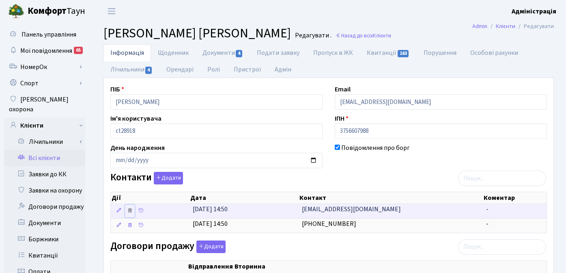
click at [131, 210] on icon at bounding box center [130, 210] width 6 height 6
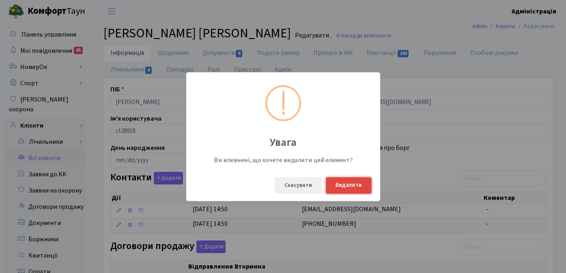
click at [350, 184] on button "Видалити" at bounding box center [349, 185] width 46 height 17
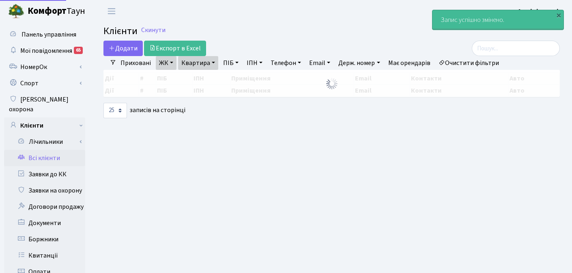
select select "25"
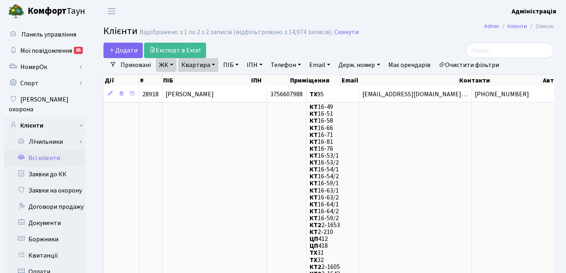
click at [213, 64] on link "Квартира" at bounding box center [198, 65] width 40 height 14
click at [232, 79] on icon at bounding box center [234, 80] width 6 height 6
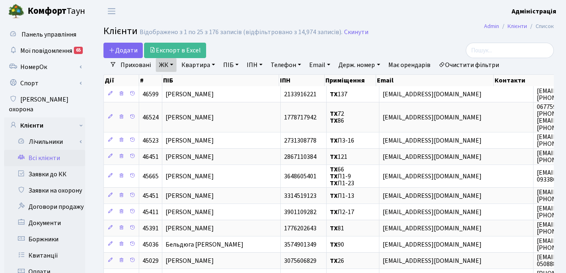
click at [226, 60] on link "ПІБ" at bounding box center [231, 65] width 22 height 14
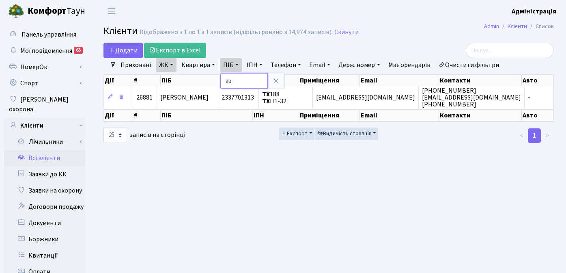
type input "а"
type input "сорока"
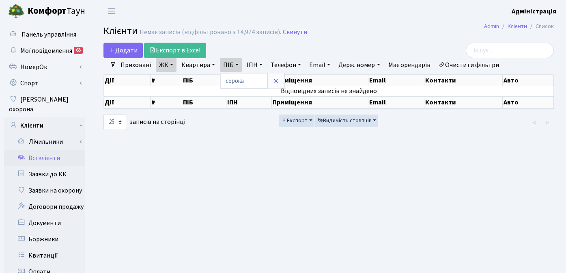
click at [275, 81] on icon at bounding box center [276, 80] width 6 height 6
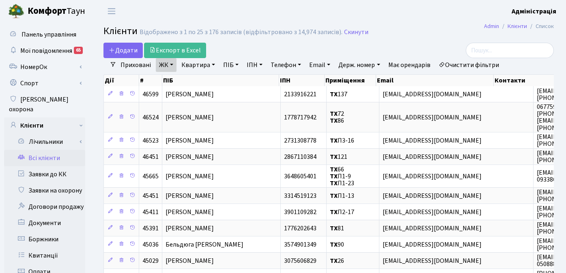
click at [460, 64] on link "Очистити фільтри" at bounding box center [468, 65] width 67 height 14
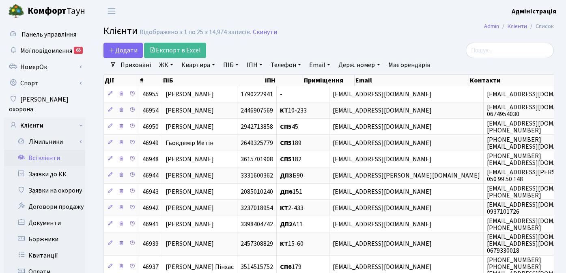
click at [189, 63] on link "Квартира" at bounding box center [198, 65] width 40 height 14
click at [204, 79] on input "text" at bounding box center [201, 80] width 47 height 15
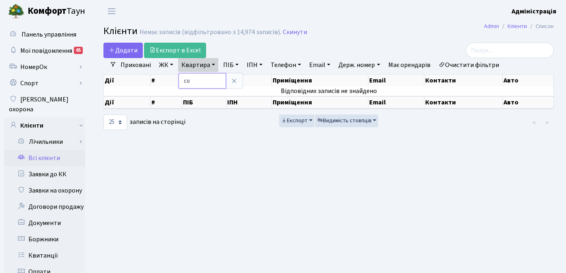
type input "с"
click at [233, 82] on icon at bounding box center [234, 80] width 6 height 6
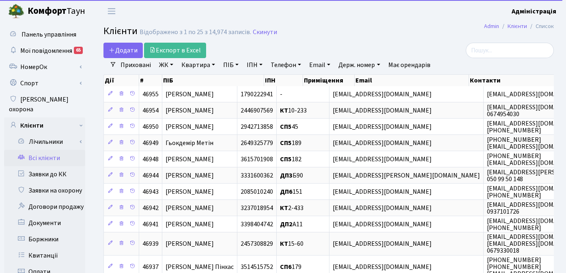
click at [230, 67] on link "ПІБ" at bounding box center [231, 65] width 22 height 14
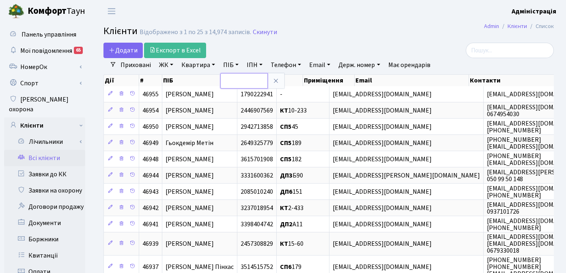
click at [238, 80] on input "text" at bounding box center [243, 80] width 47 height 15
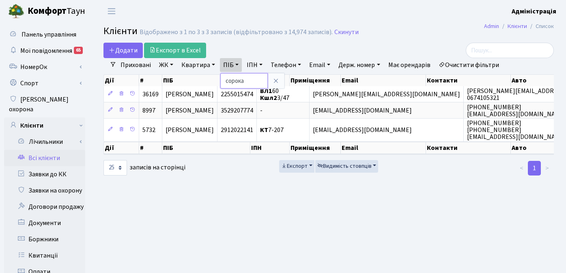
drag, startPoint x: 240, startPoint y: 79, endPoint x: 222, endPoint y: 78, distance: 18.7
click at [222, 78] on input "сорока" at bounding box center [243, 80] width 47 height 15
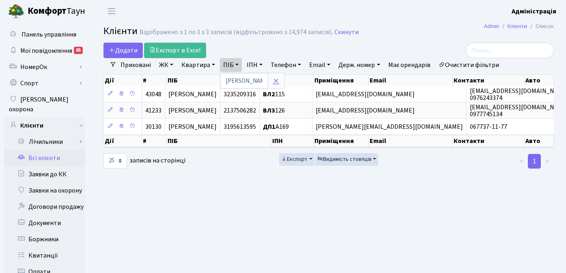
click at [275, 80] on icon at bounding box center [276, 80] width 6 height 6
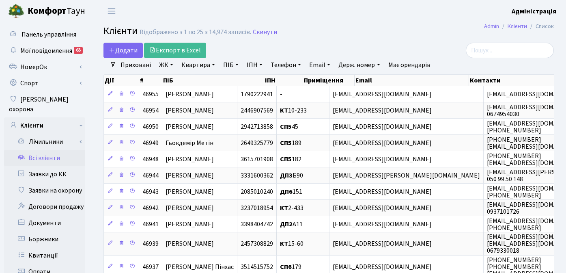
click at [156, 63] on link "ЖК" at bounding box center [166, 65] width 21 height 14
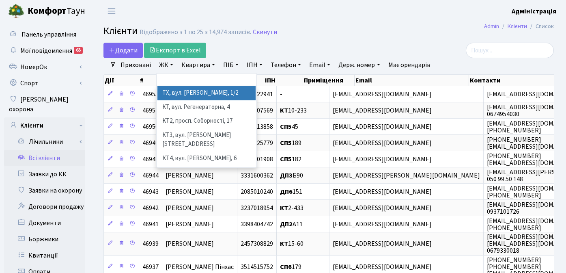
click at [175, 87] on li "ТХ, вул. Ділова, 1/2" at bounding box center [206, 93] width 98 height 14
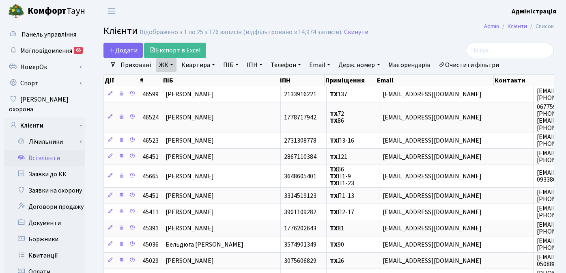
click at [224, 63] on link "ПІБ" at bounding box center [231, 65] width 22 height 14
click at [245, 78] on input "text" at bounding box center [243, 80] width 47 height 15
paste input "Кіцул"
type input "Кіцул"
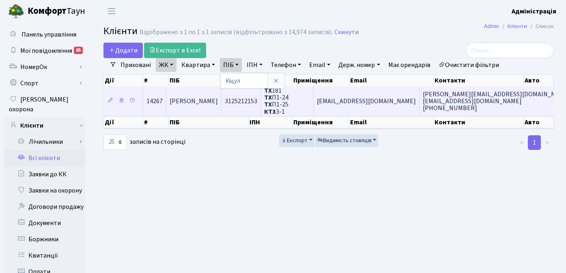
click at [206, 100] on span "[PERSON_NAME]" at bounding box center [194, 101] width 48 height 9
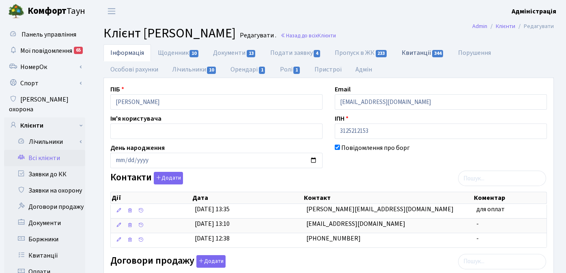
click at [416, 51] on link "Квитанції 344" at bounding box center [423, 52] width 56 height 17
select select "25"
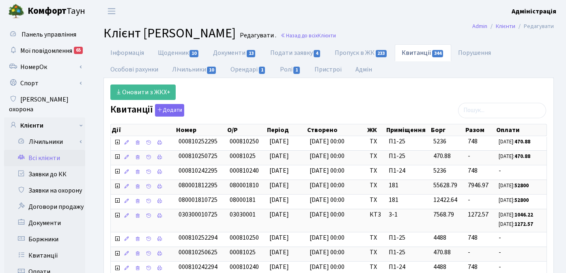
click at [407, 71] on ul "Інформація Щоденник 10 Документи 13 Подати заявку 4 Пропуск в ЖК 233 Квитанції …" at bounding box center [328, 61] width 450 height 34
click at [142, 53] on link "Інформація" at bounding box center [126, 52] width 47 height 17
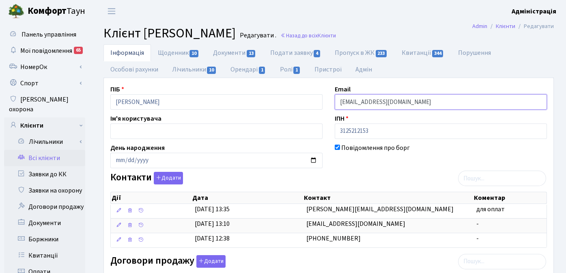
drag, startPoint x: 423, startPoint y: 103, endPoint x: 378, endPoint y: 102, distance: 45.4
click at [378, 102] on input "[EMAIL_ADDRESS][DOMAIN_NAME]" at bounding box center [441, 101] width 212 height 15
click at [372, 174] on div "Контакти Додати Дії Дата Контакт Коментар Дії Дата Контакт Коментар" at bounding box center [328, 211] width 449 height 79
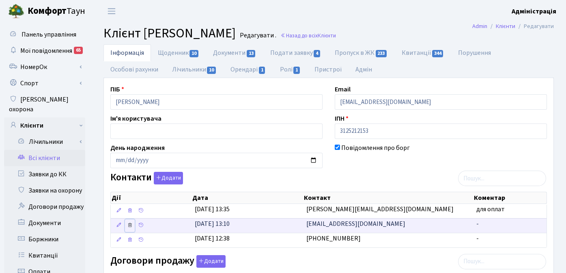
click at [129, 224] on icon at bounding box center [130, 225] width 6 height 6
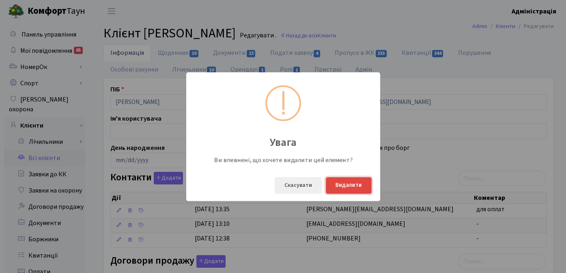
click at [352, 184] on button "Видалити" at bounding box center [349, 185] width 46 height 17
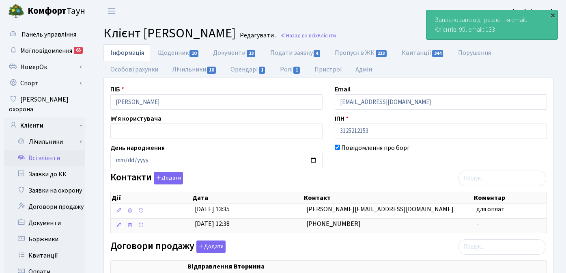
click at [551, 15] on div "×" at bounding box center [552, 15] width 8 height 8
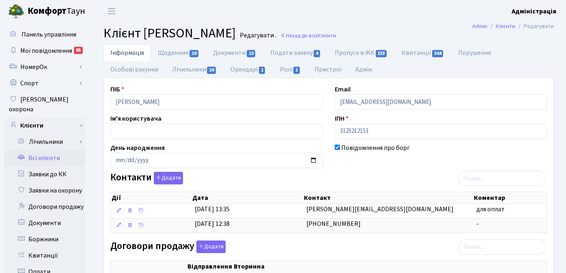
click at [417, 22] on main "Admin Клієнти Редагувати Клієнт Кіцул Сергій Юрійович Редагувати . Назад до всі…" at bounding box center [328, 278] width 474 height 512
click at [336, 33] on link "Назад до всіх Клієнти" at bounding box center [308, 36] width 56 height 8
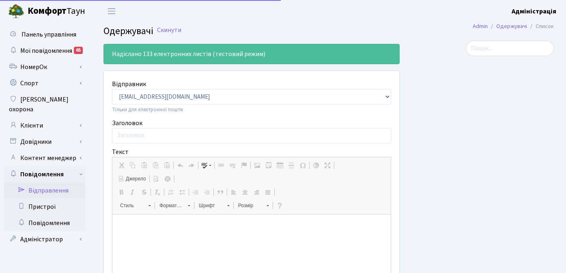
select select "25"
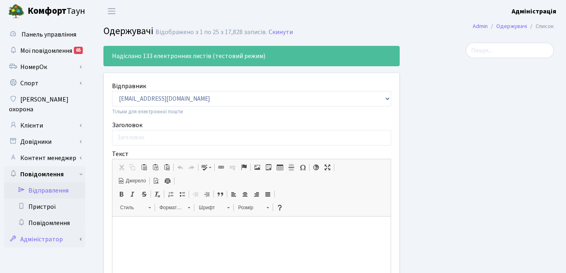
click at [45, 231] on link "Адміністратор" at bounding box center [44, 239] width 81 height 16
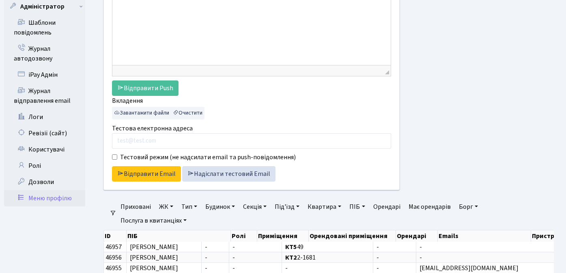
scroll to position [233, 0]
click at [39, 83] on link "Журнал відправлення email" at bounding box center [44, 95] width 81 height 26
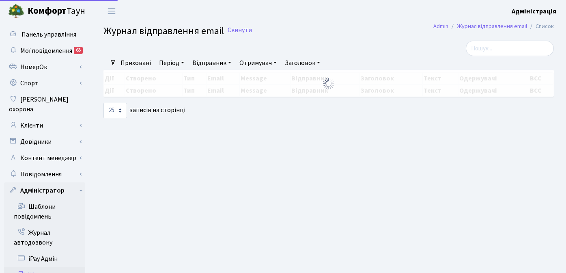
select select "25"
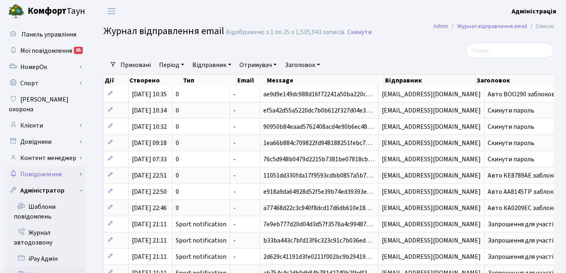
click at [51, 166] on link "Повідомлення" at bounding box center [44, 174] width 81 height 16
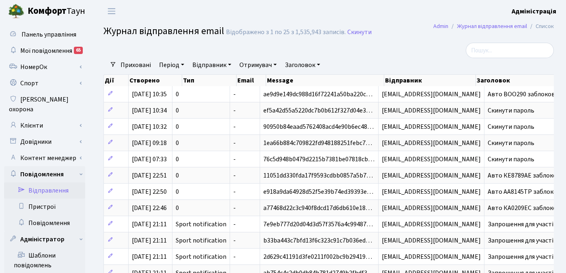
click at [51, 182] on link "Відправлення" at bounding box center [44, 190] width 81 height 16
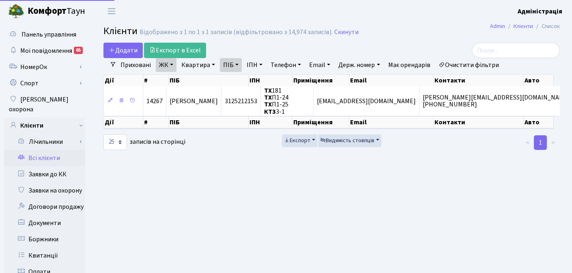
select select "25"
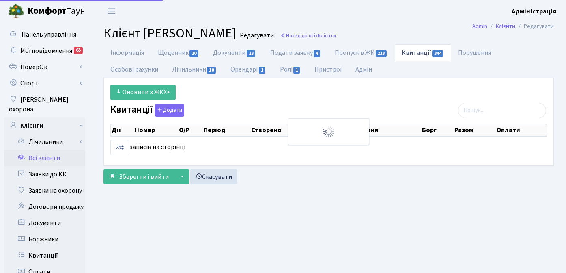
select select "25"
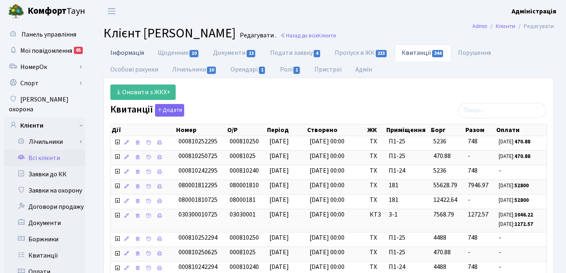
click at [120, 52] on link "Інформація" at bounding box center [126, 52] width 47 height 17
select select "25"
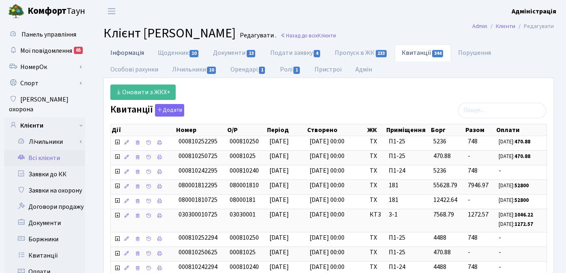
select select "25"
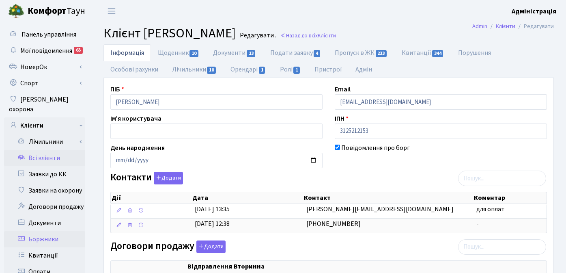
click at [48, 231] on link "Боржники" at bounding box center [44, 239] width 81 height 16
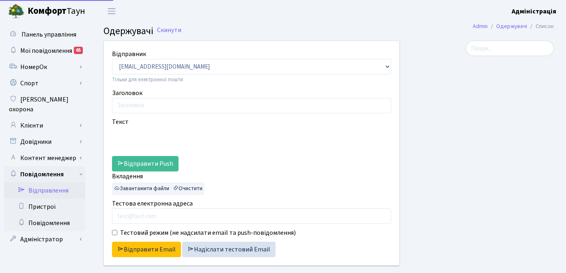
select select "25"
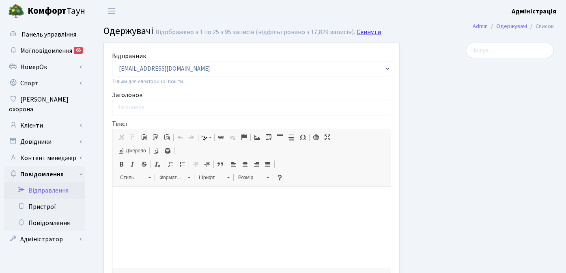
click at [370, 34] on link "Скинути" at bounding box center [368, 32] width 24 height 8
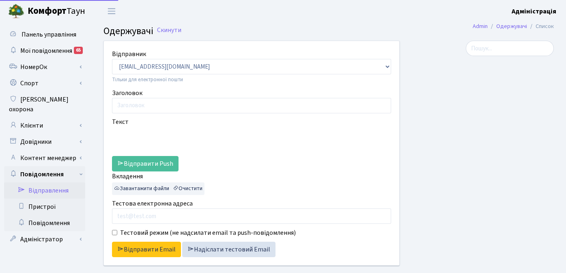
select select "25"
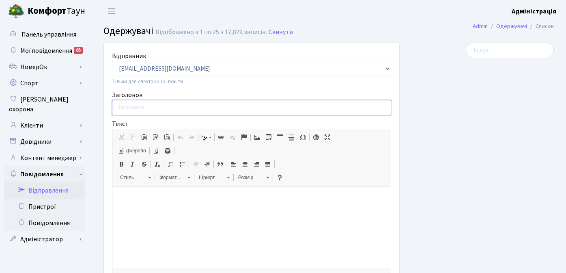
click at [165, 106] on input "Заголовок" at bounding box center [251, 107] width 279 height 15
click at [467, 128] on div at bounding box center [483, 222] width 154 height 359
click at [173, 107] on input "Заголовок" at bounding box center [251, 107] width 279 height 15
paste input "Повідомлення щодо заборгованості"
type input "Повідомлення щодо заборгованості"
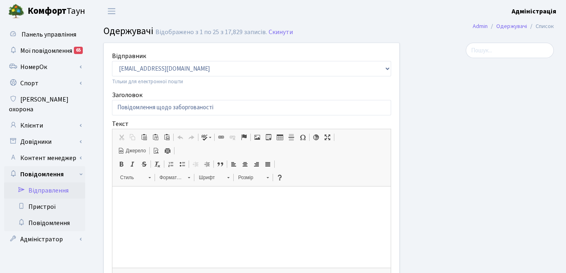
click at [142, 196] on p at bounding box center [251, 198] width 262 height 9
click at [142, 149] on span "Джерело" at bounding box center [134, 150] width 21 height 7
click at [154, 196] on textarea "Текстовий редактор, bodyOriginal" at bounding box center [251, 226] width 278 height 81
paste textarea "Шановний(а) мешканцю(ко)! Нагадуємо, що Ви є боржником за житлово-комунальні по…"
type textarea "Шановний(а) мешканцю(ко)! Нагадуємо, що Ви є боржником за житлово-комунальні по…"
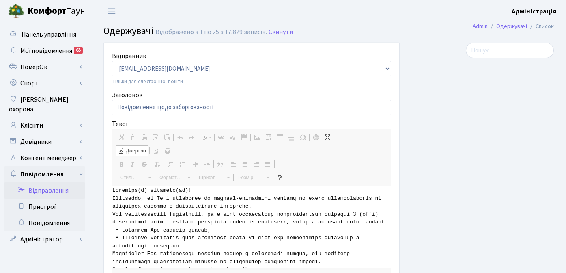
click at [135, 150] on span "Джерело" at bounding box center [134, 150] width 21 height 7
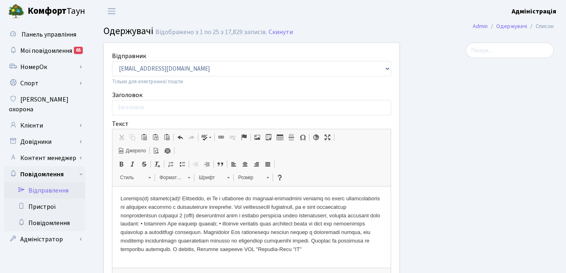
click at [208, 225] on p at bounding box center [251, 223] width 262 height 59
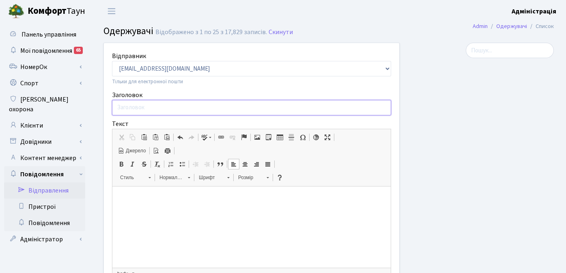
click at [142, 107] on input "Заголовок" at bounding box center [251, 107] width 279 height 15
paste input "Повідомлення щодо заборгованості"
type input "Повідомлення щодо заборгованості"
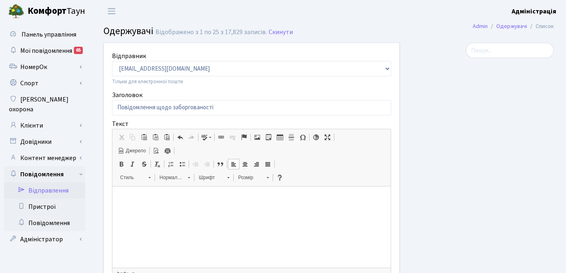
click at [140, 198] on p at bounding box center [251, 198] width 262 height 9
click at [161, 205] on html at bounding box center [251, 198] width 278 height 25
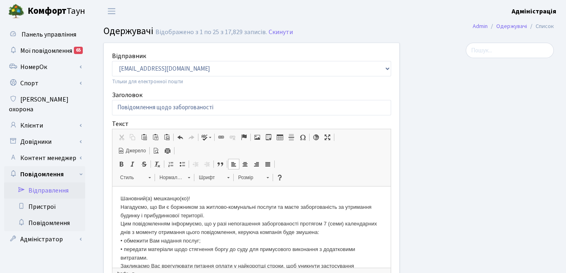
click at [221, 199] on p "Шановний(а) мешканцю(ко)! Нагадуємо, що Ви є боржником за житлово-комунальні по…" at bounding box center [251, 253] width 262 height 118
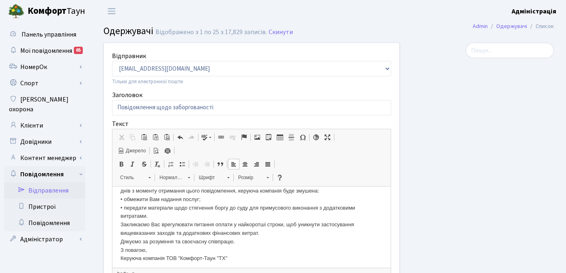
scroll to position [51, 0]
click at [121, 248] on p "Шановний(а) мешканцю(ко)! ​​​​​​​ Нагадуємо, що Ви є боржником за житлово-комун…" at bounding box center [251, 206] width 262 height 127
click at [129, 151] on span "Джерело" at bounding box center [134, 150] width 21 height 7
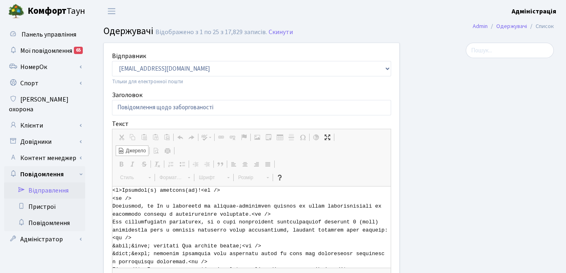
click at [133, 150] on span "Джерело" at bounding box center [134, 150] width 21 height 7
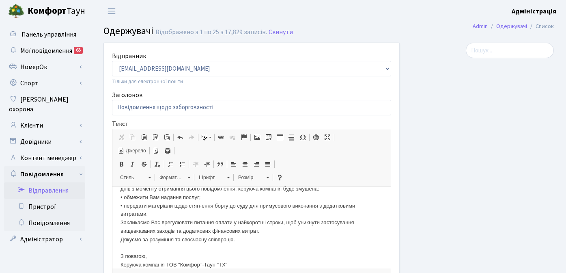
scroll to position [70, 0]
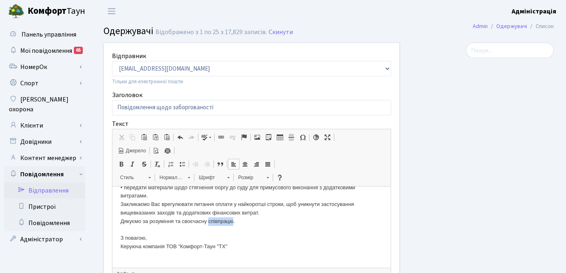
drag, startPoint x: 210, startPoint y: 222, endPoint x: 235, endPoint y: 222, distance: 25.1
click at [235, 222] on p "Шановний(а) мешканцю(ко)! Нагадуємо, що Ви є боржником за житлово-комунальні по…" at bounding box center [251, 191] width 262 height 135
click at [210, 221] on p "Шановний(а) мешканцю(ко)! Нагадуємо, що Ви є боржником за житлово-комунальні по…" at bounding box center [251, 191] width 262 height 135
drag, startPoint x: 210, startPoint y: 222, endPoint x: 236, endPoint y: 222, distance: 26.4
click at [236, 222] on p "Шановний(а) мешканцю(ко)! Нагадуємо, що Ви є боржником за житлово-комунальні по…" at bounding box center [251, 191] width 262 height 135
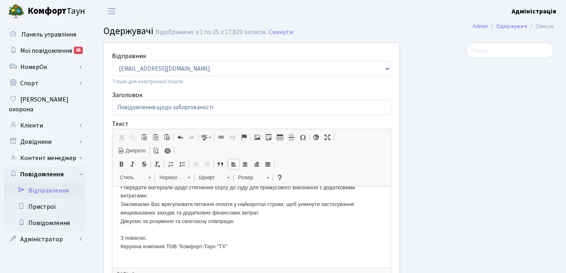
click at [282, 212] on p "Шановний(а) мешканцю(ко)! Нагадуємо, що Ви є боржником за житлово-комунальні по…" at bounding box center [251, 191] width 262 height 135
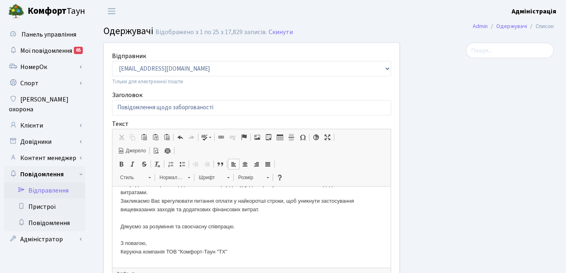
scroll to position [79, 0]
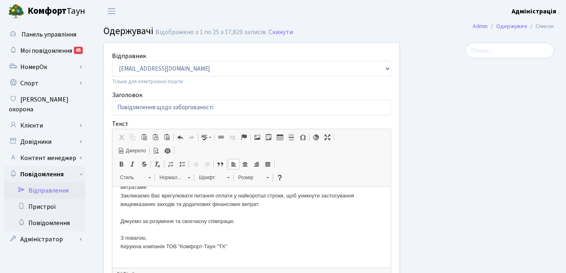
click at [439, 215] on div at bounding box center [483, 222] width 154 height 359
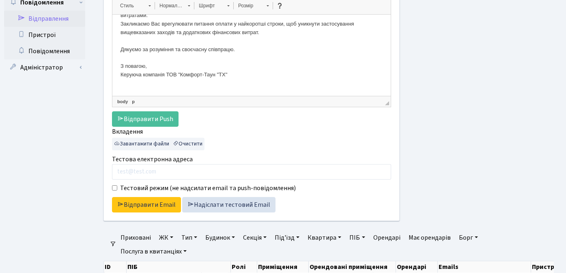
scroll to position [192, 0]
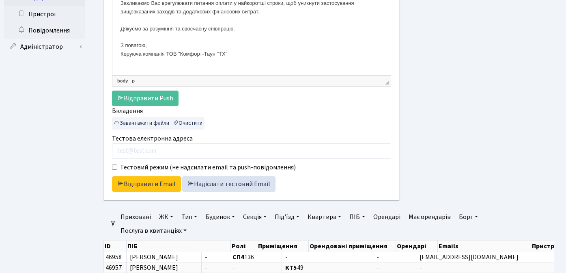
click at [164, 217] on link "ЖК" at bounding box center [166, 217] width 21 height 14
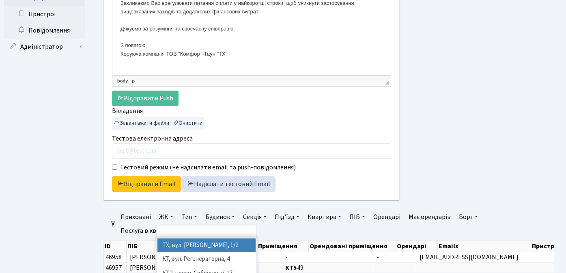
click at [170, 243] on li "ТХ, вул. Ділова, 1/2" at bounding box center [206, 245] width 98 height 14
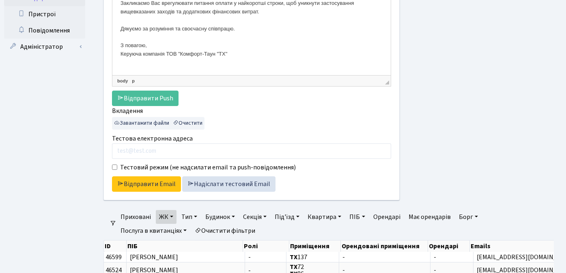
click at [469, 217] on link "Борг" at bounding box center [468, 217] width 26 height 14
type input "100"
click at [489, 234] on input "number" at bounding box center [491, 232] width 24 height 15
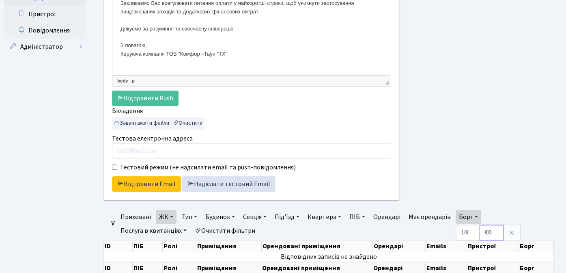
scroll to position [0, 11]
type input "460000"
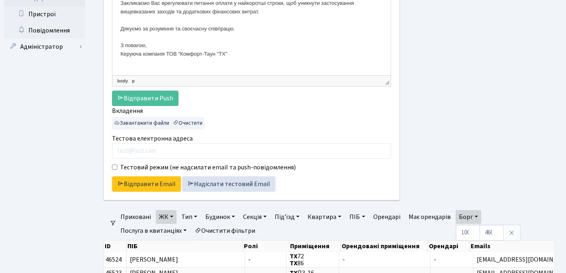
click at [499, 140] on div at bounding box center [483, 29] width 154 height 359
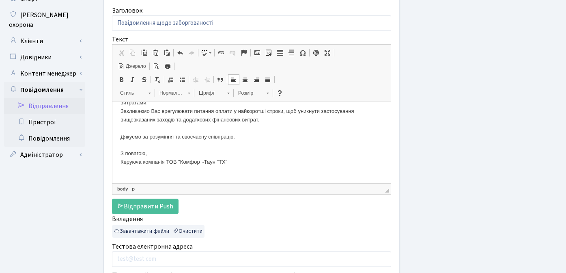
scroll to position [130, 0]
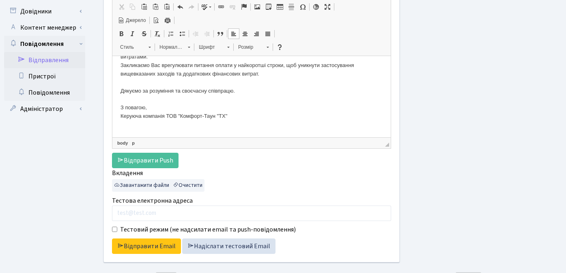
click at [488, 170] on div at bounding box center [483, 91] width 154 height 359
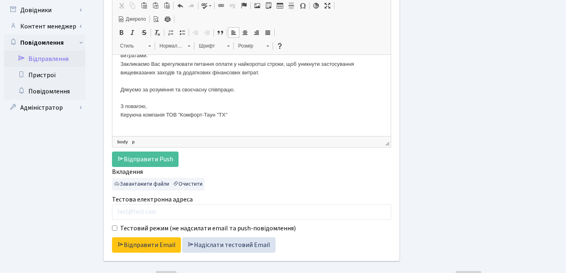
scroll to position [132, 0]
click at [442, 163] on div at bounding box center [483, 90] width 154 height 359
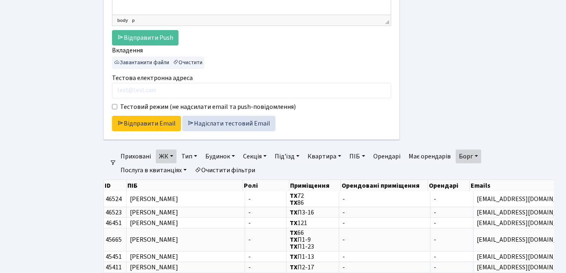
scroll to position [264, 0]
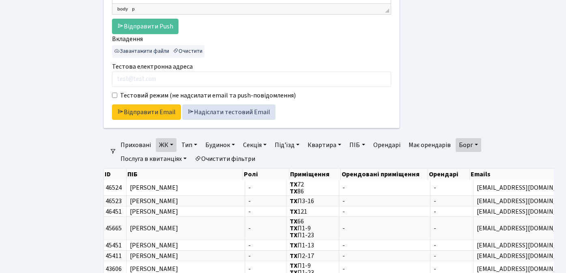
click at [171, 143] on link "ЖК" at bounding box center [166, 145] width 21 height 14
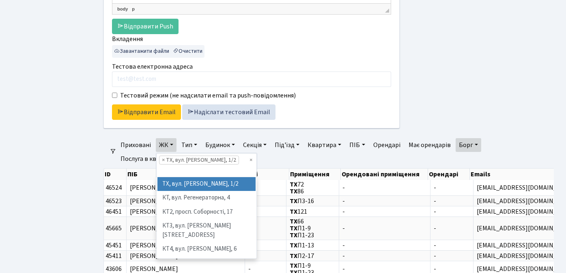
click at [171, 143] on link "ЖК" at bounding box center [166, 145] width 21 height 14
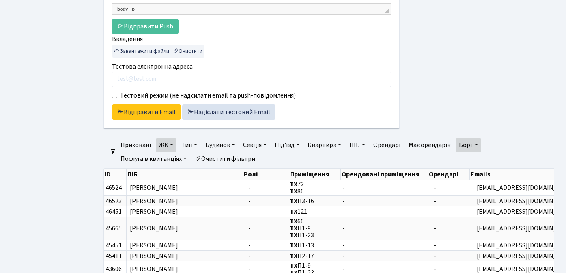
click at [479, 144] on link "Борг" at bounding box center [468, 145] width 26 height 14
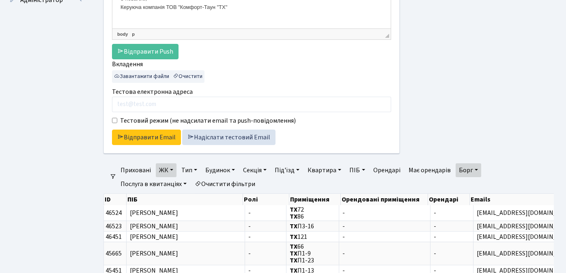
scroll to position [310, 0]
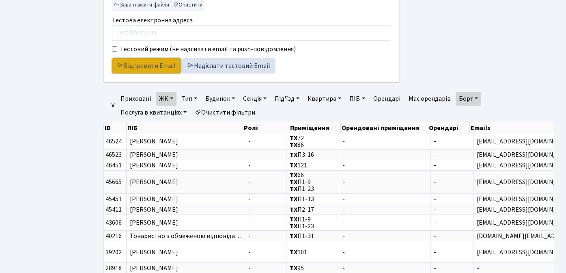
click at [150, 63] on link "Відправити Email" at bounding box center [146, 65] width 69 height 15
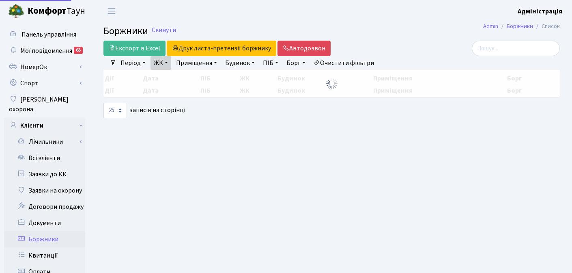
select select "25"
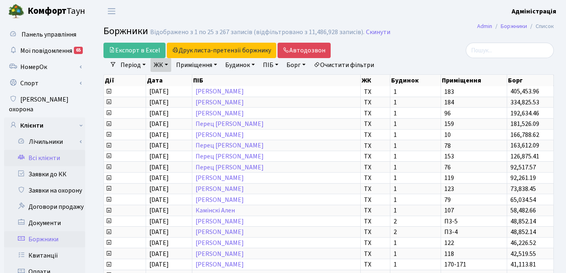
click at [52, 150] on link "Всі клієнти" at bounding box center [44, 158] width 81 height 16
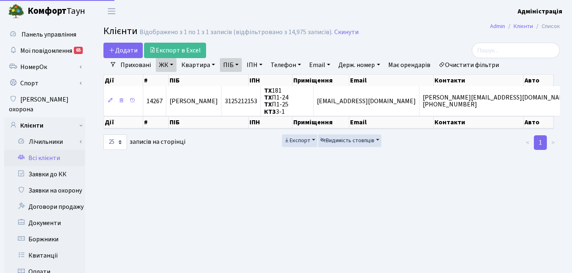
select select "25"
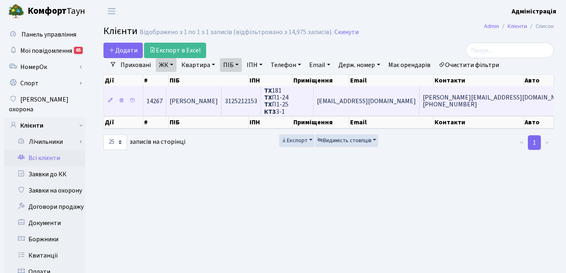
click at [395, 102] on span "[EMAIL_ADDRESS][DOMAIN_NAME]" at bounding box center [366, 101] width 99 height 9
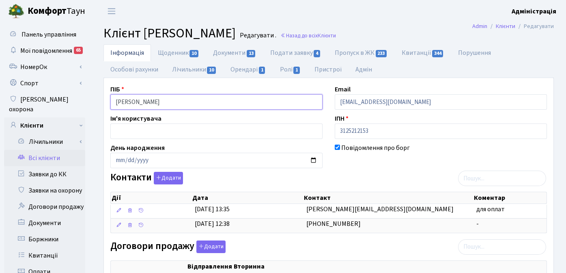
drag, startPoint x: 130, startPoint y: 104, endPoint x: 113, endPoint y: 100, distance: 17.8
click at [113, 100] on input "[PERSON_NAME]" at bounding box center [216, 101] width 212 height 15
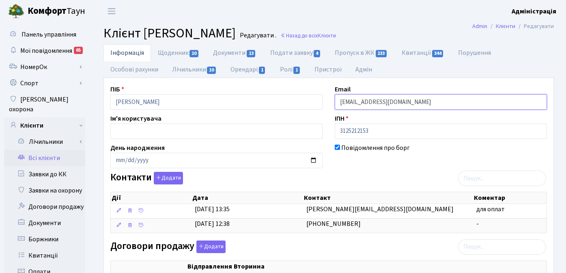
drag, startPoint x: 401, startPoint y: 101, endPoint x: 333, endPoint y: 104, distance: 68.6
click at [333, 104] on div "Email s0672087620@gmail.com" at bounding box center [440, 96] width 224 height 25
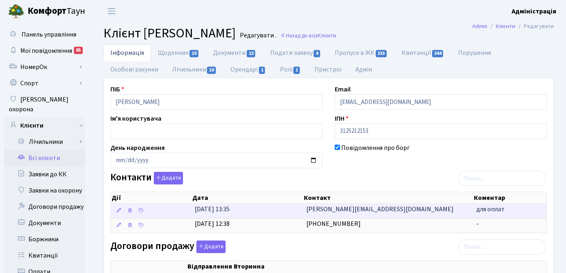
click at [380, 210] on span "[PERSON_NAME][EMAIL_ADDRESS][DOMAIN_NAME]" at bounding box center [379, 208] width 147 height 9
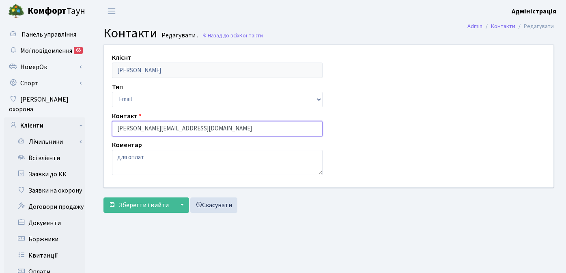
drag, startPoint x: 179, startPoint y: 128, endPoint x: 108, endPoint y: 126, distance: 71.4
click at [108, 126] on div "Контакт katy@comforttown.com.ua" at bounding box center [217, 123] width 223 height 25
click at [159, 130] on input "[PERSON_NAME][EMAIL_ADDRESS][DOMAIN_NAME]" at bounding box center [217, 128] width 210 height 15
click at [155, 129] on input "[PERSON_NAME][EMAIL_ADDRESS][DOMAIN_NAME]" at bounding box center [217, 128] width 210 height 15
drag, startPoint x: 198, startPoint y: 129, endPoint x: 134, endPoint y: 129, distance: 64.1
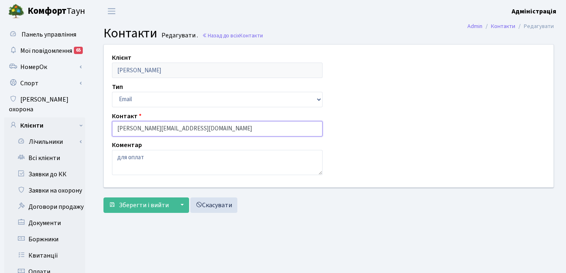
click at [134, 129] on input "[PERSON_NAME][EMAIL_ADDRESS][DOMAIN_NAME]" at bounding box center [217, 128] width 210 height 15
type input "[PERSON_NAME][EMAIL_ADDRESS][DOMAIN_NAME]"
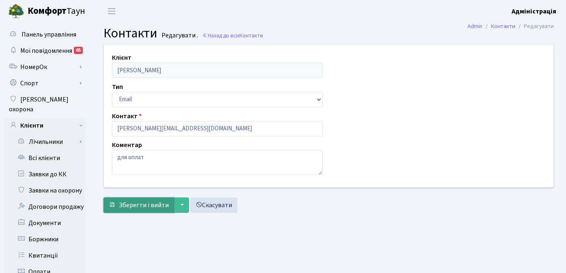
click at [133, 205] on span "Зберегти і вийти" at bounding box center [144, 204] width 50 height 9
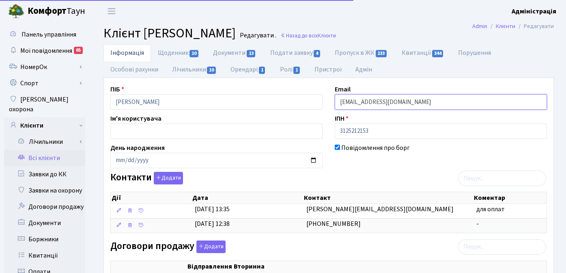
click at [391, 102] on input "[EMAIL_ADDRESS][DOMAIN_NAME]" at bounding box center [441, 101] width 212 height 15
click at [410, 99] on input "s0672087620@gmail.com" at bounding box center [441, 101] width 212 height 15
drag, startPoint x: 415, startPoint y: 101, endPoint x: 379, endPoint y: 98, distance: 35.8
click at [379, 98] on input "s0672087620@gmail.com" at bounding box center [441, 101] width 212 height 15
paste input "comfort-town.com.ua"
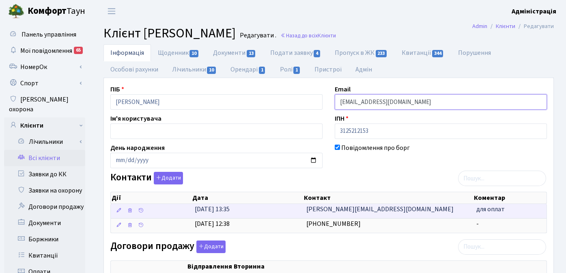
type input "s0672087620@comfort-town.com.ua"
click at [350, 210] on span "katy@comforttown.com.ua" at bounding box center [379, 208] width 147 height 9
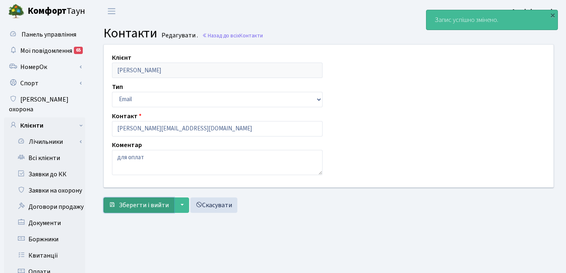
click at [129, 205] on span "Зберегти і вийти" at bounding box center [144, 204] width 50 height 9
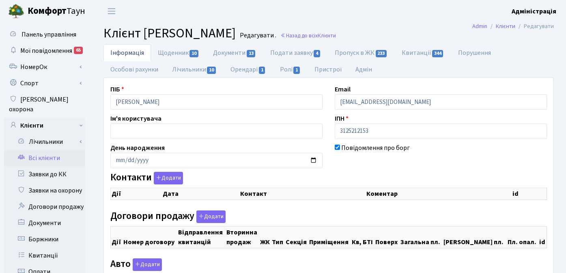
checkbox input "true"
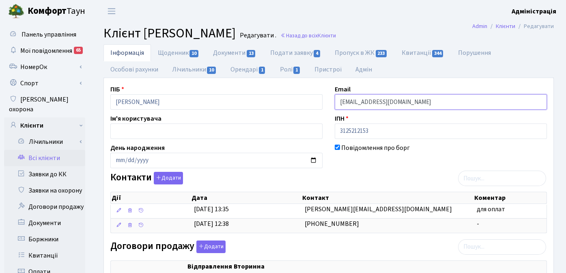
drag, startPoint x: 409, startPoint y: 103, endPoint x: 378, endPoint y: 102, distance: 30.8
click at [378, 102] on input "s0672087620@gmail.com" at bounding box center [441, 101] width 212 height 15
paste input "comfort-town.com.ua"
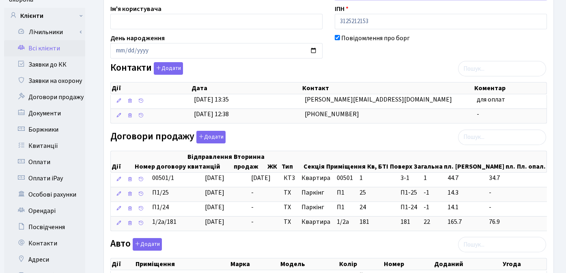
scroll to position [282, 0]
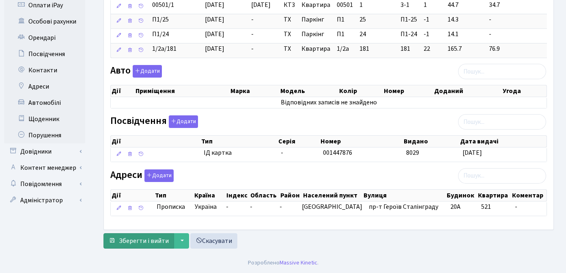
type input "[EMAIL_ADDRESS][DOMAIN_NAME]"
click at [137, 242] on span "Зберегти і вийти" at bounding box center [144, 240] width 50 height 9
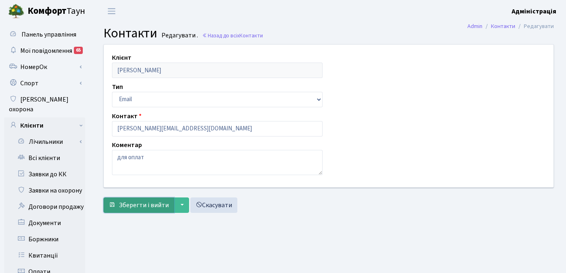
click at [136, 202] on span "Зберегти і вийти" at bounding box center [144, 204] width 50 height 9
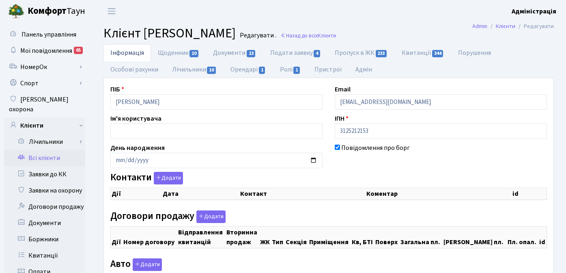
checkbox input "true"
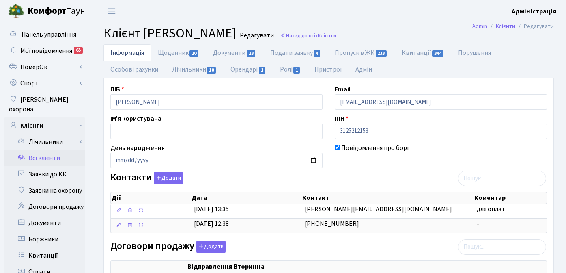
click at [49, 150] on link "Всі клієнти" at bounding box center [44, 158] width 81 height 16
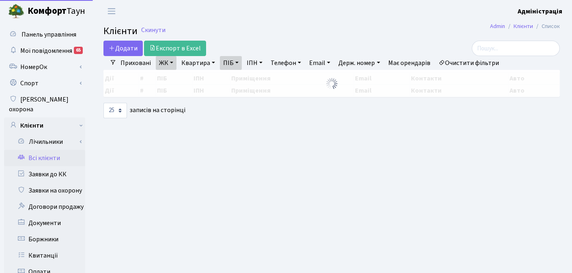
select select "25"
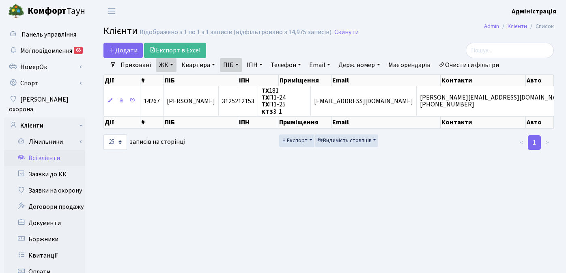
click at [234, 64] on link "ПІБ" at bounding box center [231, 65] width 22 height 14
drag, startPoint x: 243, startPoint y: 81, endPoint x: 225, endPoint y: 78, distance: 18.5
click at [225, 78] on input "Кіцул" at bounding box center [243, 80] width 47 height 15
type input "середа"
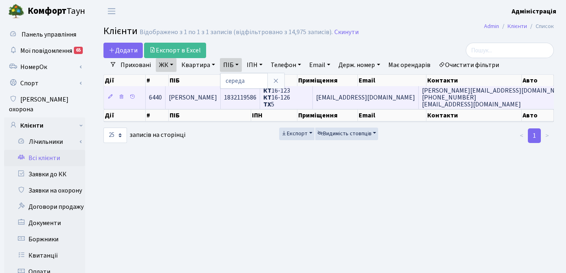
click at [290, 95] on span "КТ 16-123 КТ 16-126 ТХ 5" at bounding box center [276, 97] width 27 height 23
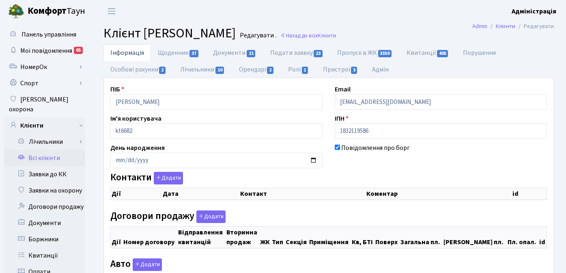
checkbox input "true"
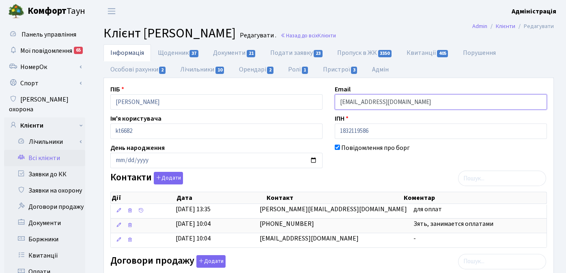
drag, startPoint x: 395, startPoint y: 101, endPoint x: 337, endPoint y: 100, distance: 58.0
click at [337, 100] on input "[EMAIL_ADDRESS][DOMAIN_NAME]" at bounding box center [441, 101] width 212 height 15
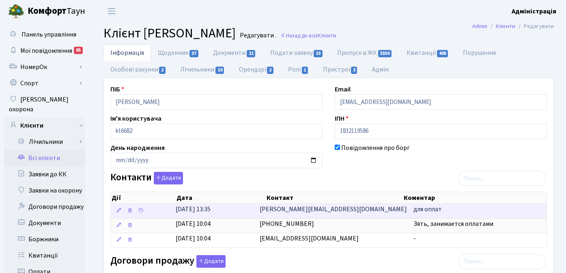
click at [344, 209] on td "[PERSON_NAME][EMAIL_ADDRESS][DOMAIN_NAME]" at bounding box center [333, 211] width 154 height 14
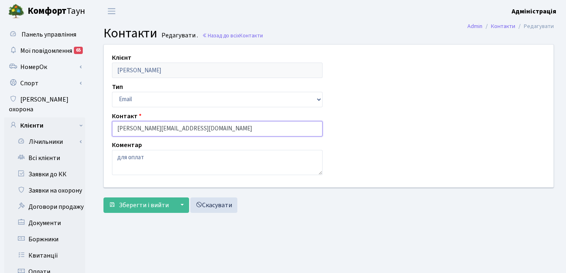
click at [152, 127] on input "[PERSON_NAME][EMAIL_ADDRESS][DOMAIN_NAME]" at bounding box center [217, 128] width 210 height 15
type input "[PERSON_NAME][EMAIL_ADDRESS][DOMAIN_NAME]"
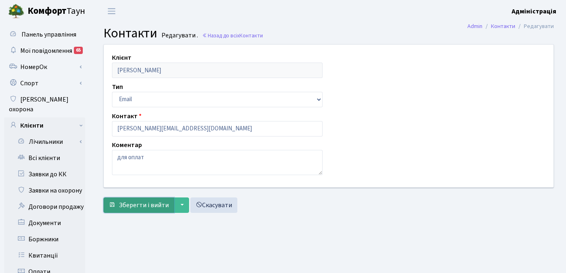
click at [127, 204] on span "Зберегти і вийти" at bounding box center [144, 204] width 50 height 9
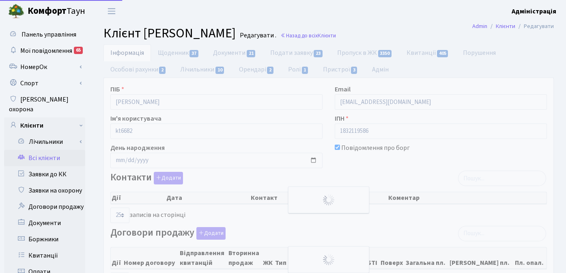
select select "25"
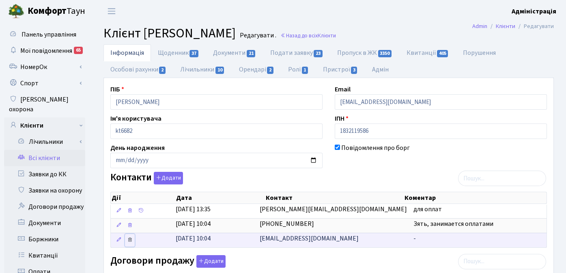
click at [130, 240] on icon at bounding box center [130, 239] width 6 height 6
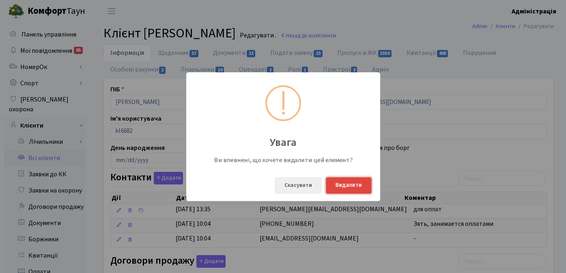
click at [347, 187] on button "Видалити" at bounding box center [349, 185] width 46 height 17
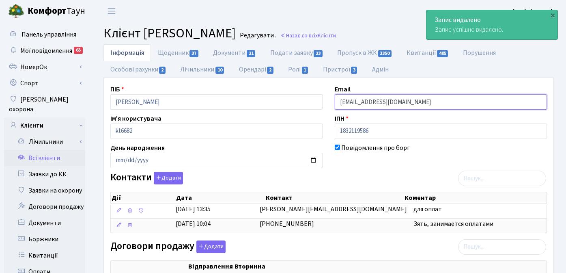
click at [384, 102] on input "kitsuls@gmail.com" at bounding box center [441, 101] width 212 height 15
drag, startPoint x: 396, startPoint y: 102, endPoint x: 362, endPoint y: 101, distance: 34.1
click at [362, 101] on input "kitsuls@gmail.com" at bounding box center [441, 101] width 212 height 15
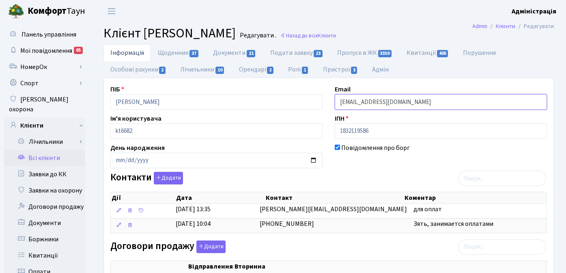
paste input "kitsuls@"
click at [405, 104] on input "kitsuls@gmail.com" at bounding box center [441, 101] width 212 height 15
drag, startPoint x: 403, startPoint y: 103, endPoint x: 362, endPoint y: 104, distance: 41.4
click at [362, 104] on input "kitsuls@gmail.com" at bounding box center [441, 101] width 212 height 15
paste input "comfort-town.com.ua"
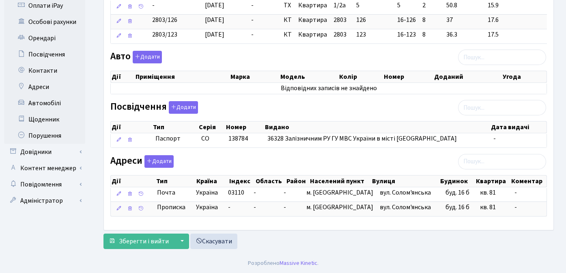
scroll to position [282, 0]
type input "kitsuls@comfort-town.com.ua"
click at [141, 240] on span "Зберегти і вийти" at bounding box center [144, 240] width 50 height 9
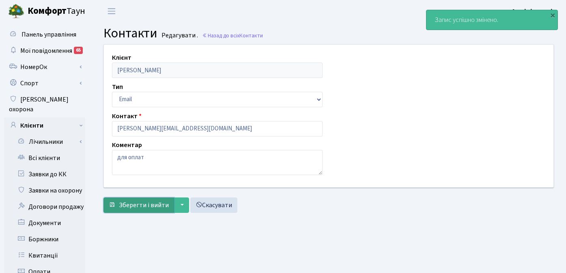
click at [124, 205] on span "Зберегти і вийти" at bounding box center [144, 204] width 50 height 9
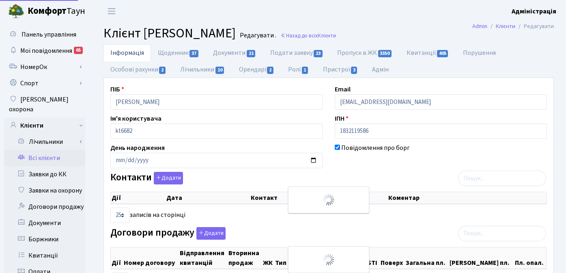
select select "25"
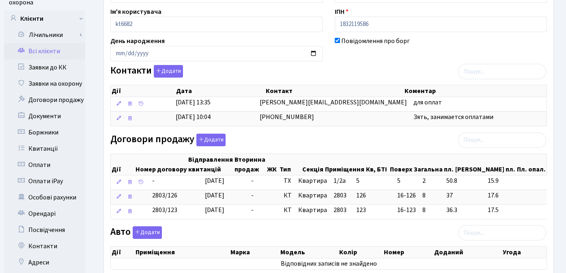
scroll to position [282, 0]
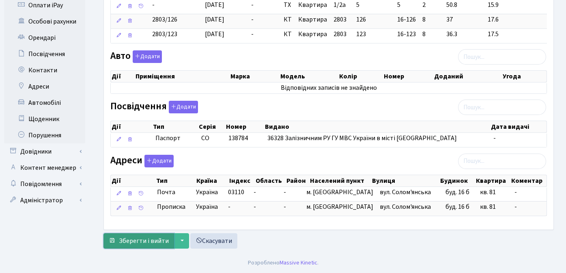
click at [142, 241] on span "Зберегти і вийти" at bounding box center [144, 240] width 50 height 9
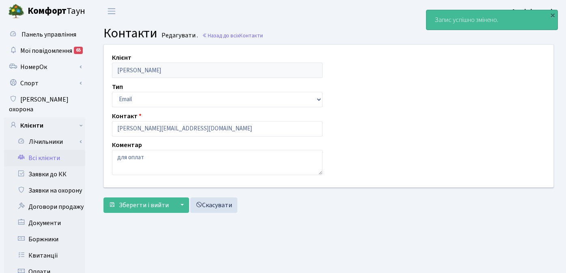
click at [49, 150] on link "Всі клієнти" at bounding box center [44, 158] width 81 height 16
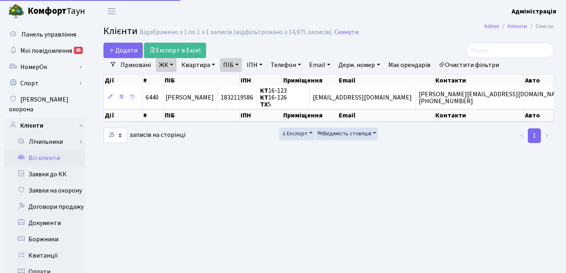
select select "25"
click at [258, 189] on main "Admin Клієнти Список Клієнти Відображено з 1 по 1 з 1 записів (відфільтровано з…" at bounding box center [328, 258] width 474 height 472
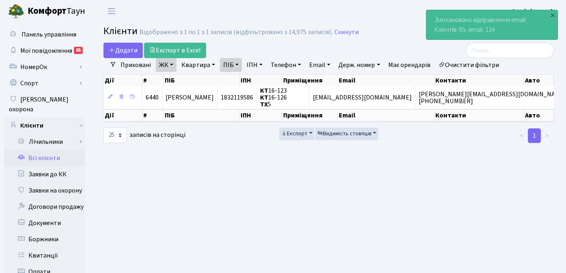
click at [382, 212] on main "Admin Клієнти Список Клієнти Відображено з 1 по 1 з 1 записів (відфільтровано з…" at bounding box center [328, 258] width 474 height 472
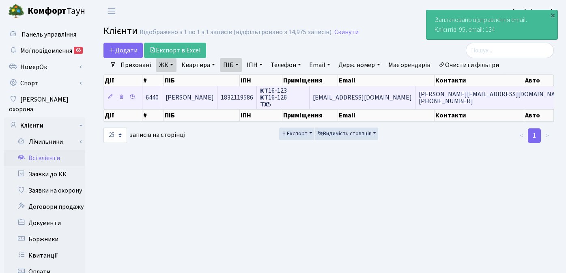
click at [389, 98] on span "kitsuls@comfort-town.com.ua" at bounding box center [362, 97] width 99 height 9
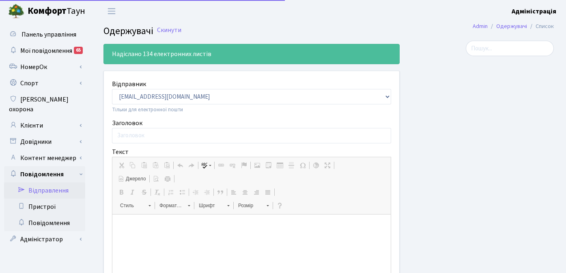
select select "25"
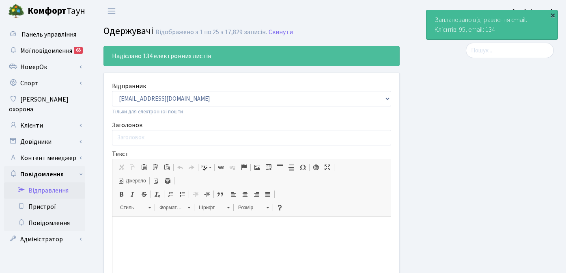
click at [554, 13] on div "×" at bounding box center [552, 15] width 8 height 8
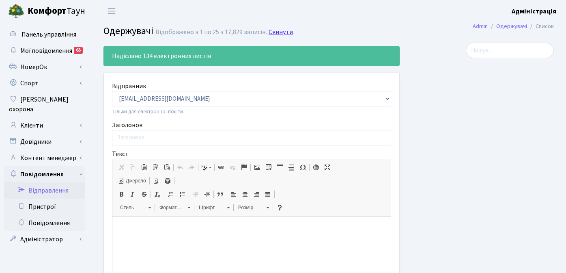
click at [280, 32] on link "Скинути" at bounding box center [280, 32] width 24 height 8
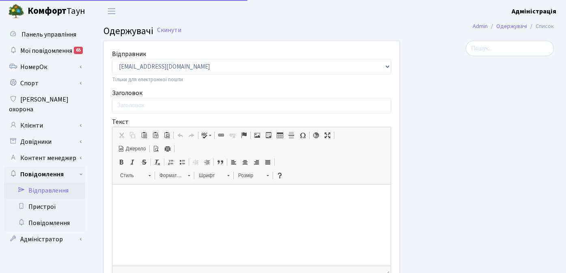
select select "25"
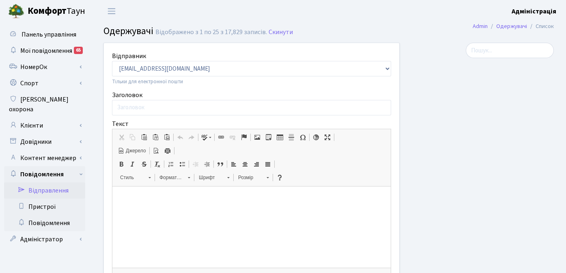
click at [458, 134] on div at bounding box center [483, 222] width 154 height 359
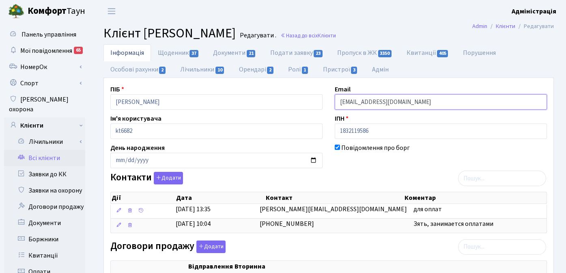
drag, startPoint x: 423, startPoint y: 100, endPoint x: 362, endPoint y: 104, distance: 61.7
click at [362, 104] on input "kitsuls@comfort-town.com.ua" at bounding box center [441, 101] width 212 height 15
paste input "gmail.com"
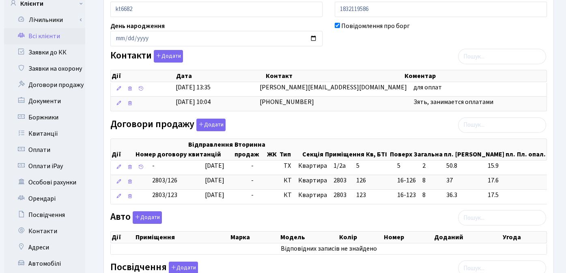
scroll to position [272, 0]
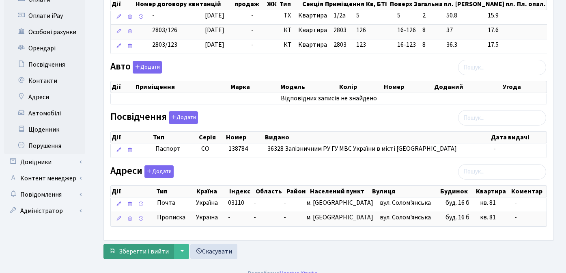
type input "kitsuls@gmail.com"
drag, startPoint x: 139, startPoint y: 251, endPoint x: 183, endPoint y: 245, distance: 44.2
click at [139, 251] on span "Зберегти і вийти" at bounding box center [144, 251] width 50 height 9
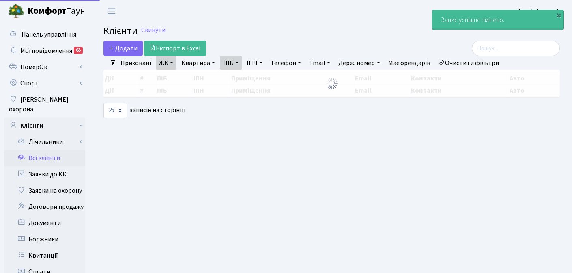
select select "25"
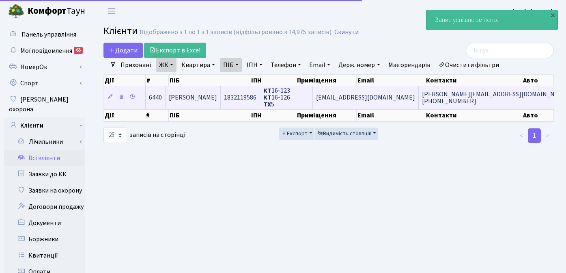
click at [388, 95] on span "[EMAIL_ADDRESS][DOMAIN_NAME]" at bounding box center [365, 97] width 99 height 9
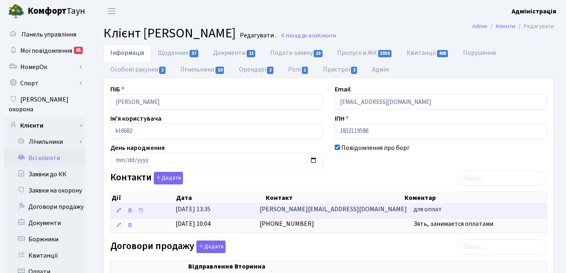
click at [355, 210] on td "katy@comfort-town.com.ua" at bounding box center [333, 211] width 154 height 14
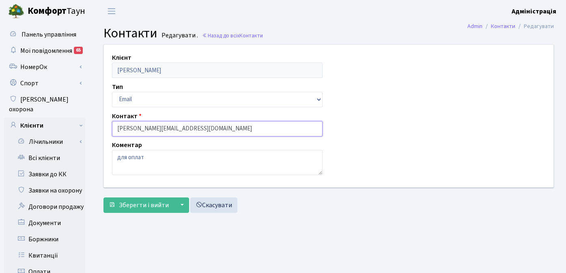
click at [154, 128] on input "[PERSON_NAME][EMAIL_ADDRESS][DOMAIN_NAME]" at bounding box center [217, 128] width 210 height 15
type input "[PERSON_NAME][EMAIL_ADDRESS][DOMAIN_NAME]"
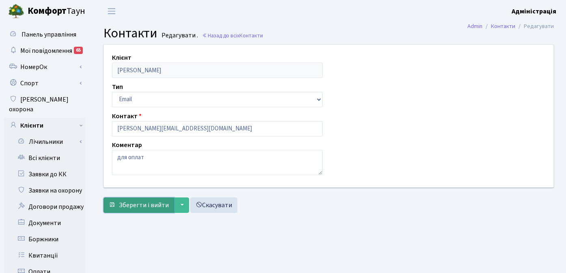
click at [141, 204] on span "Зберегти і вийти" at bounding box center [144, 204] width 50 height 9
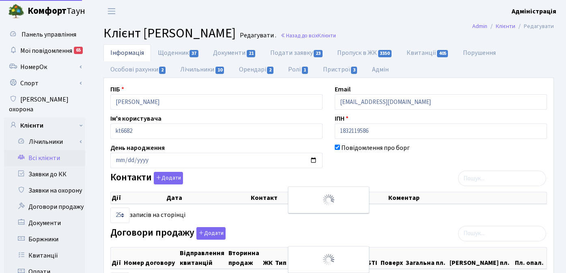
select select "25"
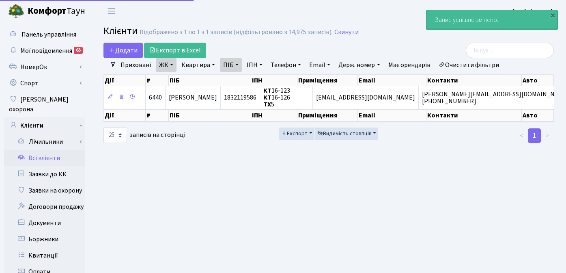
select select "25"
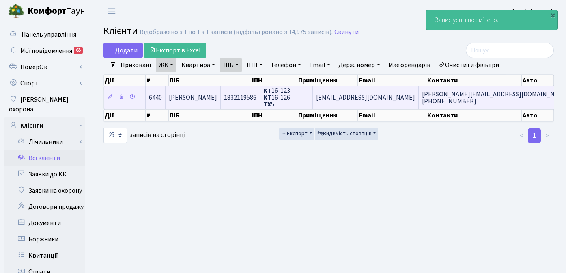
click at [193, 101] on span "[PERSON_NAME]" at bounding box center [193, 97] width 48 height 9
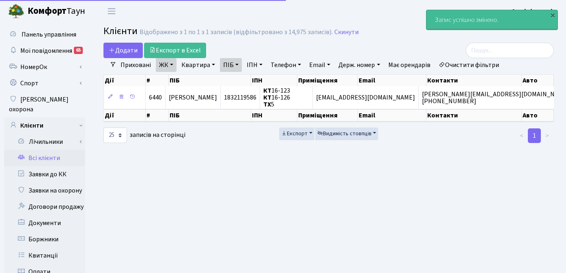
select select "25"
click at [238, 65] on link "ПІБ" at bounding box center [231, 65] width 22 height 14
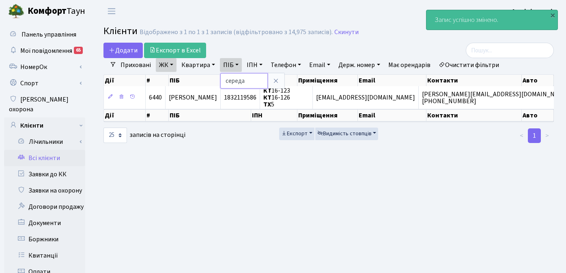
drag, startPoint x: 257, startPoint y: 82, endPoint x: 223, endPoint y: 79, distance: 33.4
click at [223, 79] on input "середа" at bounding box center [243, 80] width 47 height 15
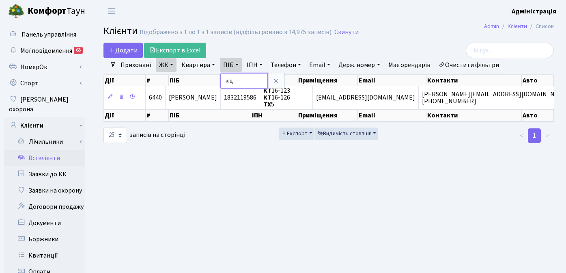
type input "Кіцул"
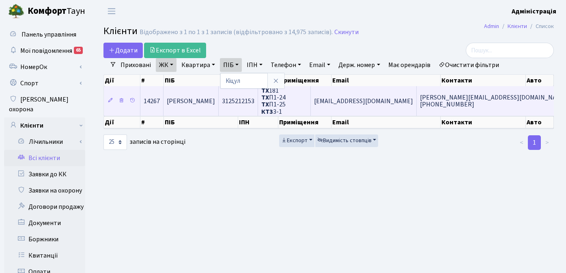
click at [199, 97] on span "[PERSON_NAME]" at bounding box center [191, 101] width 48 height 9
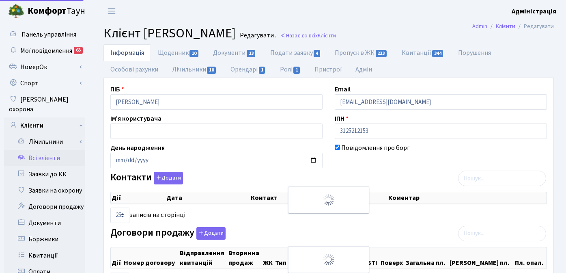
select select "25"
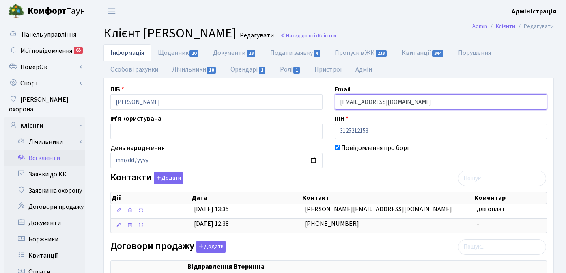
drag, startPoint x: 443, startPoint y: 101, endPoint x: 376, endPoint y: 105, distance: 67.0
click at [376, 105] on input "[EMAIL_ADDRESS][DOMAIN_NAME]" at bounding box center [441, 101] width 212 height 15
paste input "[DOMAIN_NAME]"
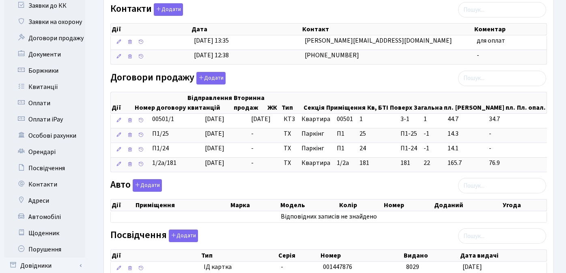
scroll to position [282, 0]
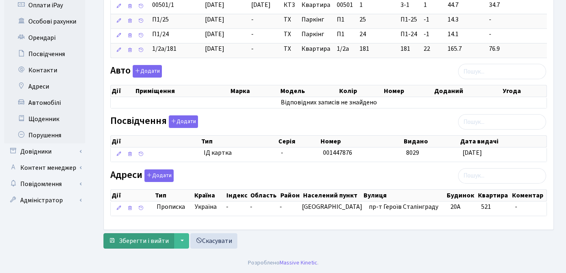
type input "[EMAIL_ADDRESS][DOMAIN_NAME]"
click at [135, 240] on span "Зберегти і вийти" at bounding box center [144, 240] width 50 height 9
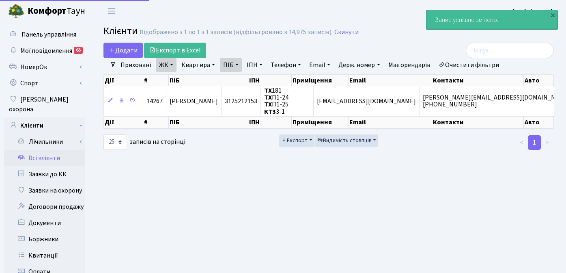
select select "25"
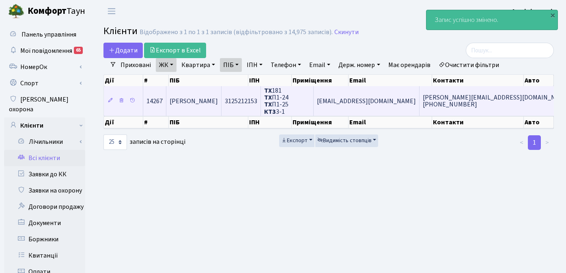
click at [396, 98] on span "[EMAIL_ADDRESS][DOMAIN_NAME]" at bounding box center [366, 101] width 99 height 9
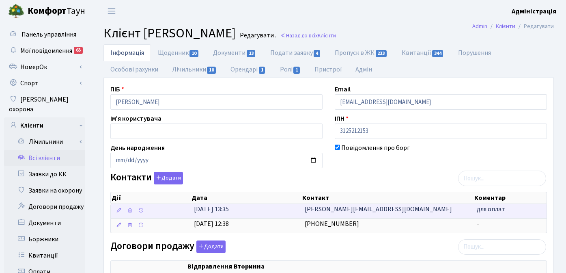
click at [384, 210] on td "katy@comfort-town.com.ua" at bounding box center [387, 211] width 172 height 14
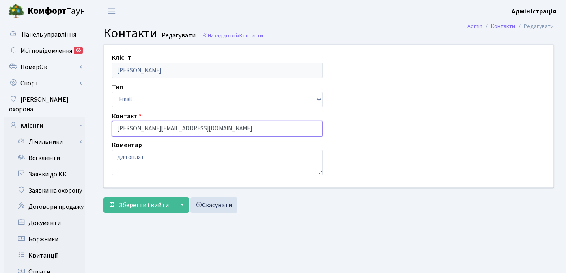
click at [155, 127] on input "katy@comfort-town.com.ua" at bounding box center [217, 128] width 210 height 15
type input "[PERSON_NAME][EMAIL_ADDRESS][DOMAIN_NAME]"
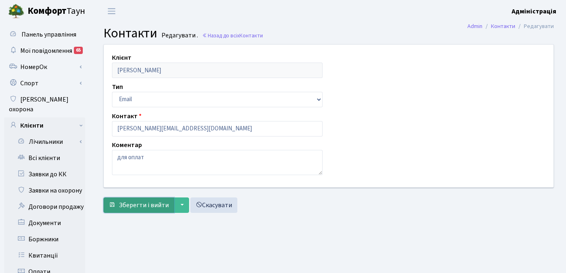
click at [143, 206] on span "Зберегти і вийти" at bounding box center [144, 204] width 50 height 9
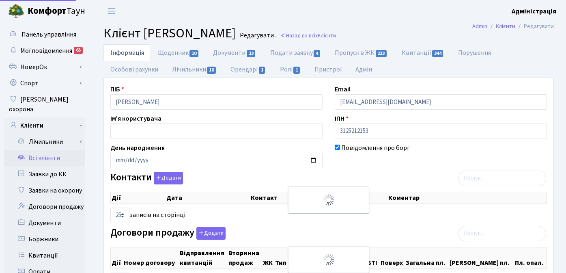
select select "25"
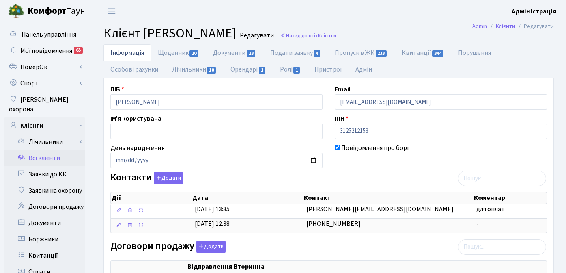
scroll to position [282, 0]
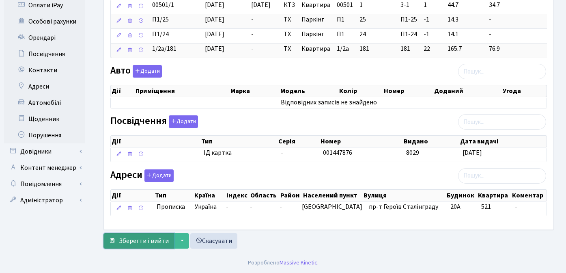
click at [137, 242] on span "Зберегти і вийти" at bounding box center [144, 240] width 50 height 9
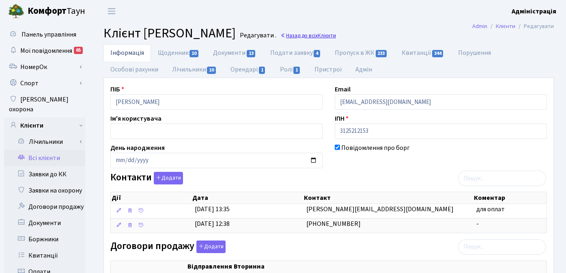
click at [336, 36] on link "Назад до всіх Клієнти" at bounding box center [308, 36] width 56 height 8
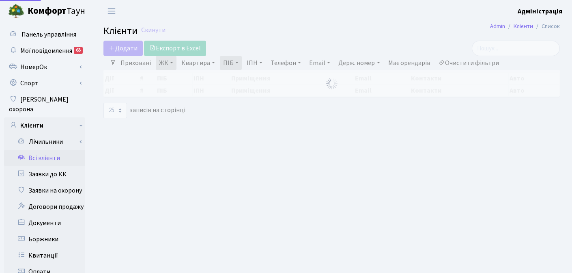
select select "25"
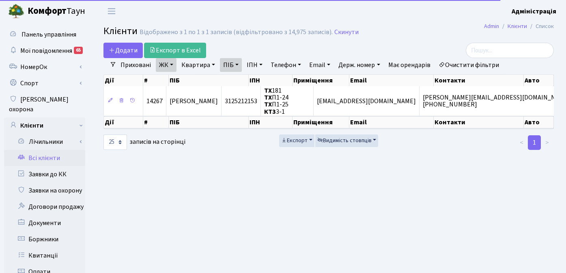
click at [234, 63] on link "ПІБ" at bounding box center [231, 65] width 22 height 14
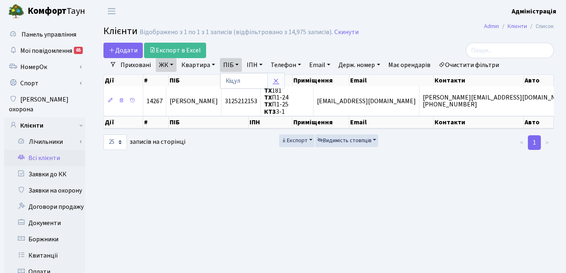
click at [276, 82] on icon at bounding box center [276, 80] width 6 height 6
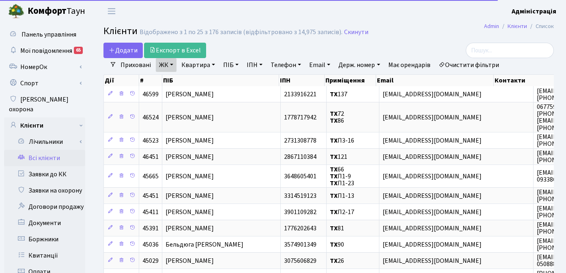
click at [204, 65] on link "Квартира" at bounding box center [198, 65] width 40 height 14
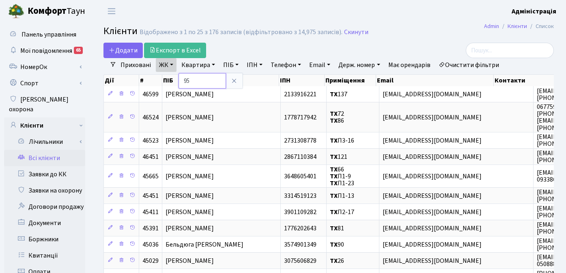
type input "95"
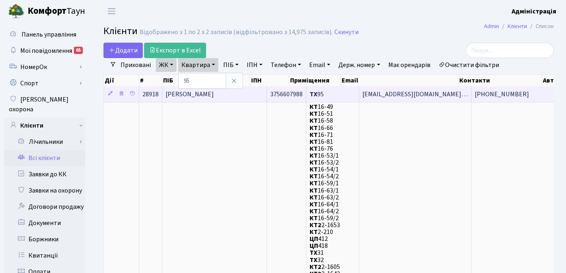
click at [371, 96] on span "[EMAIL_ADDRESS][DOMAIN_NAME]…" at bounding box center [414, 94] width 105 height 9
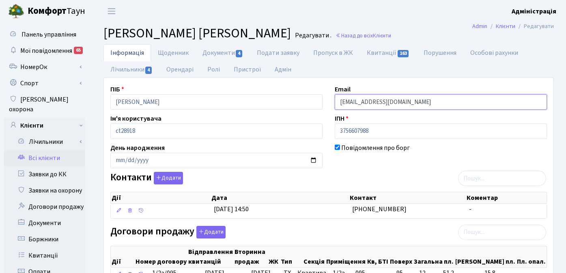
drag, startPoint x: 458, startPoint y: 101, endPoint x: 341, endPoint y: 97, distance: 116.9
click at [341, 97] on input "Nastuauchenko07@comfort-town.com.ua" at bounding box center [441, 101] width 212 height 15
paste input "gmail.com"
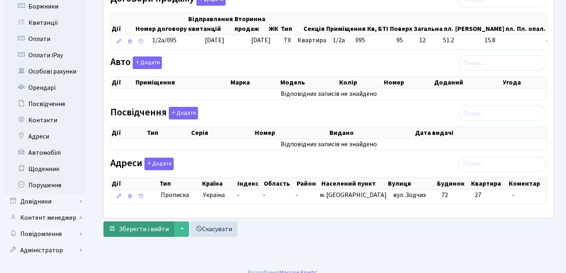
type input "[EMAIL_ADDRESS][DOMAIN_NAME]"
click at [133, 223] on button "Зберегти і вийти" at bounding box center [138, 228] width 71 height 15
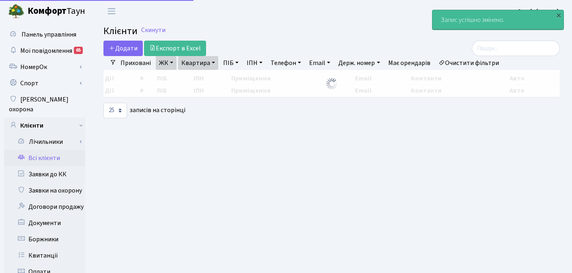
select select "25"
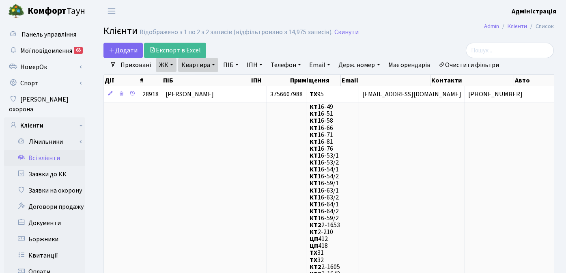
click at [444, 32] on h2 "Клієнти Відображено з 1 по 2 з 2 записів (відфільтровано з 14,975 записів). Ски…" at bounding box center [328, 33] width 450 height 14
